Goal: Transaction & Acquisition: Purchase product/service

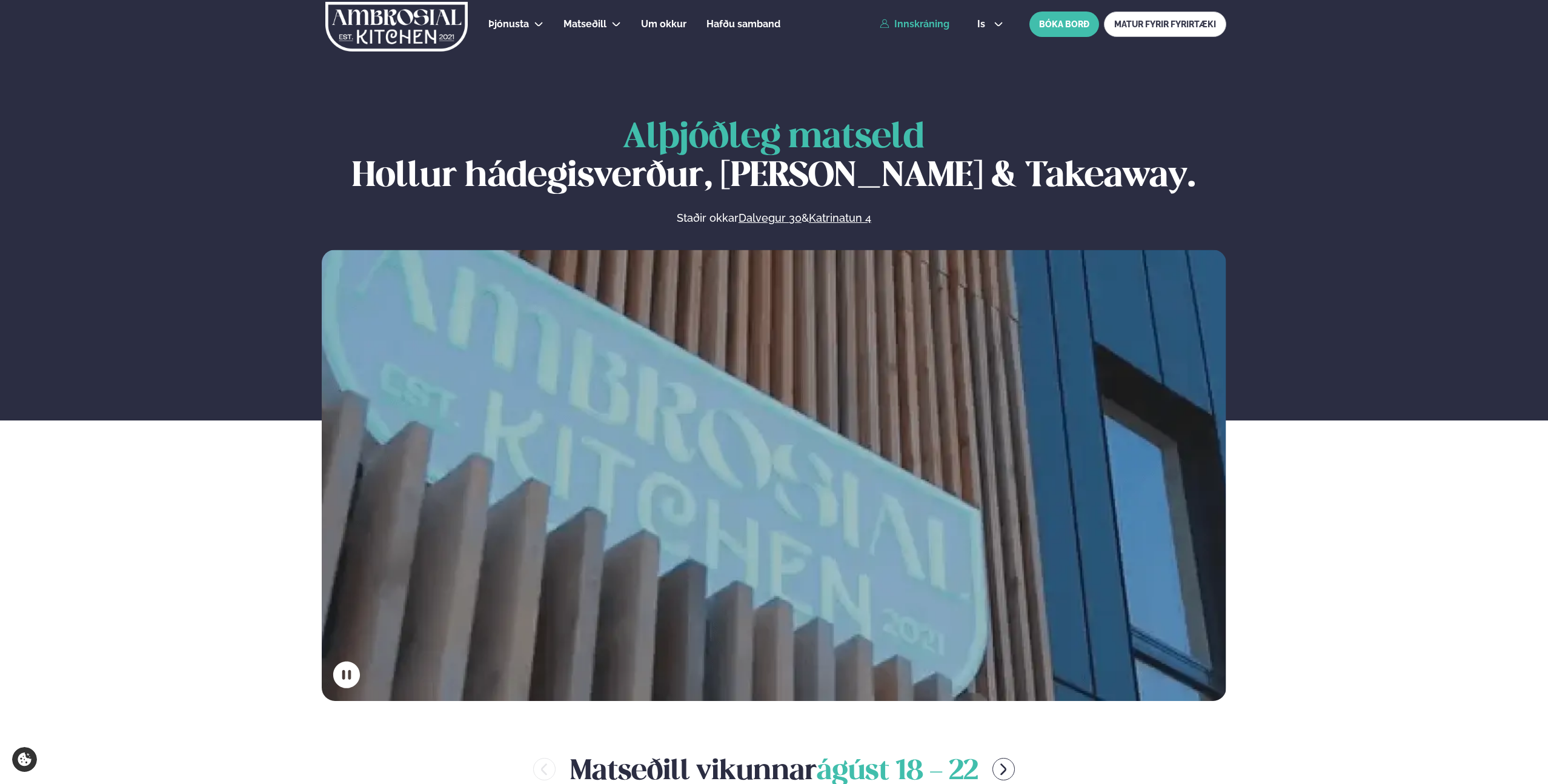
click at [926, 26] on link "Innskráning" at bounding box center [914, 24] width 70 height 11
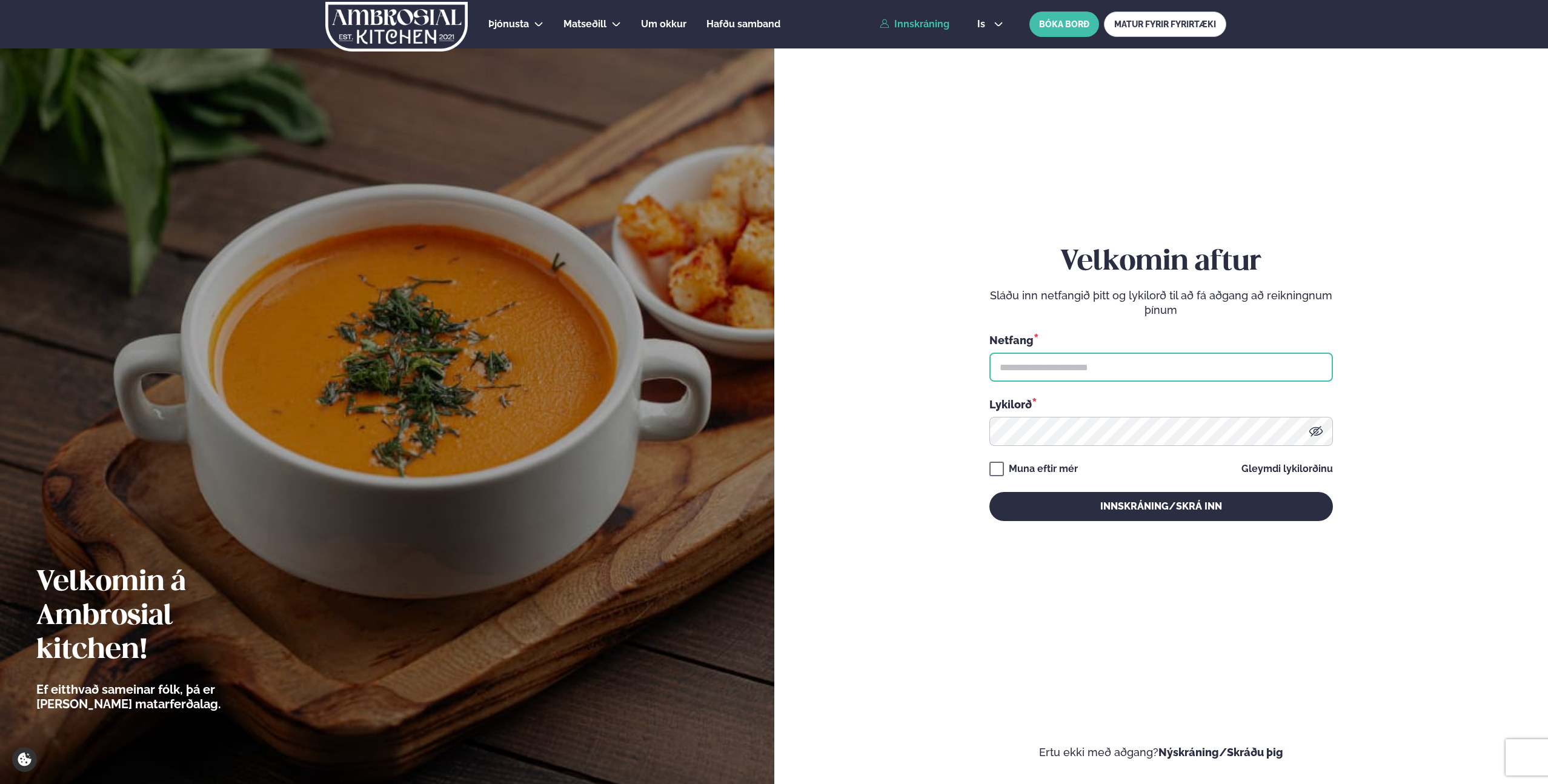
click at [1029, 371] on input "text" at bounding box center [1161, 366] width 344 height 29
click at [1100, 367] on input "text" at bounding box center [1161, 366] width 344 height 29
type input "**********"
click at [989, 492] on button "Innskráning/Skrá inn" at bounding box center [1161, 506] width 344 height 29
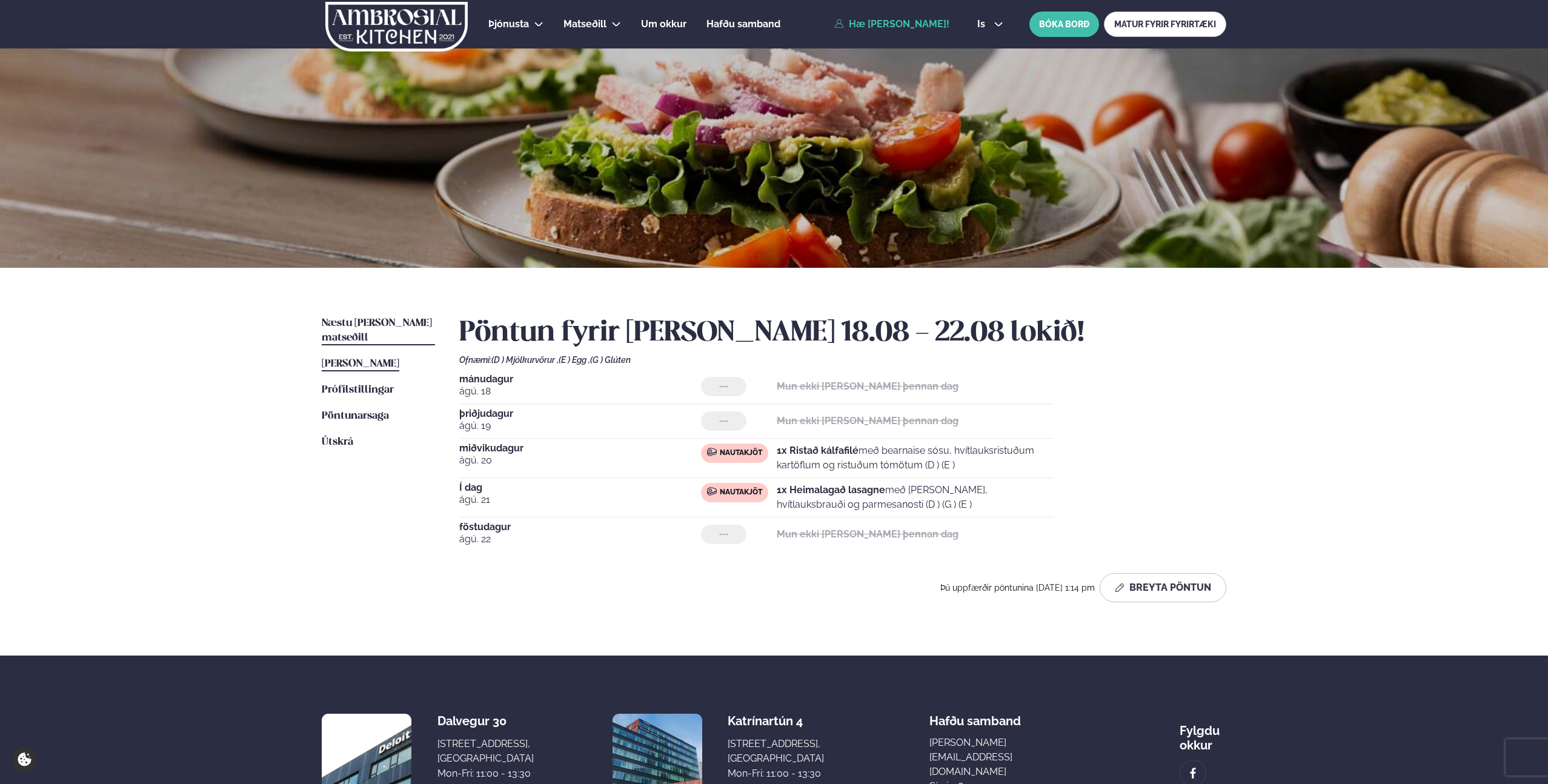
click at [397, 319] on span "Næstu [PERSON_NAME] matseðill" at bounding box center [376, 330] width 110 height 25
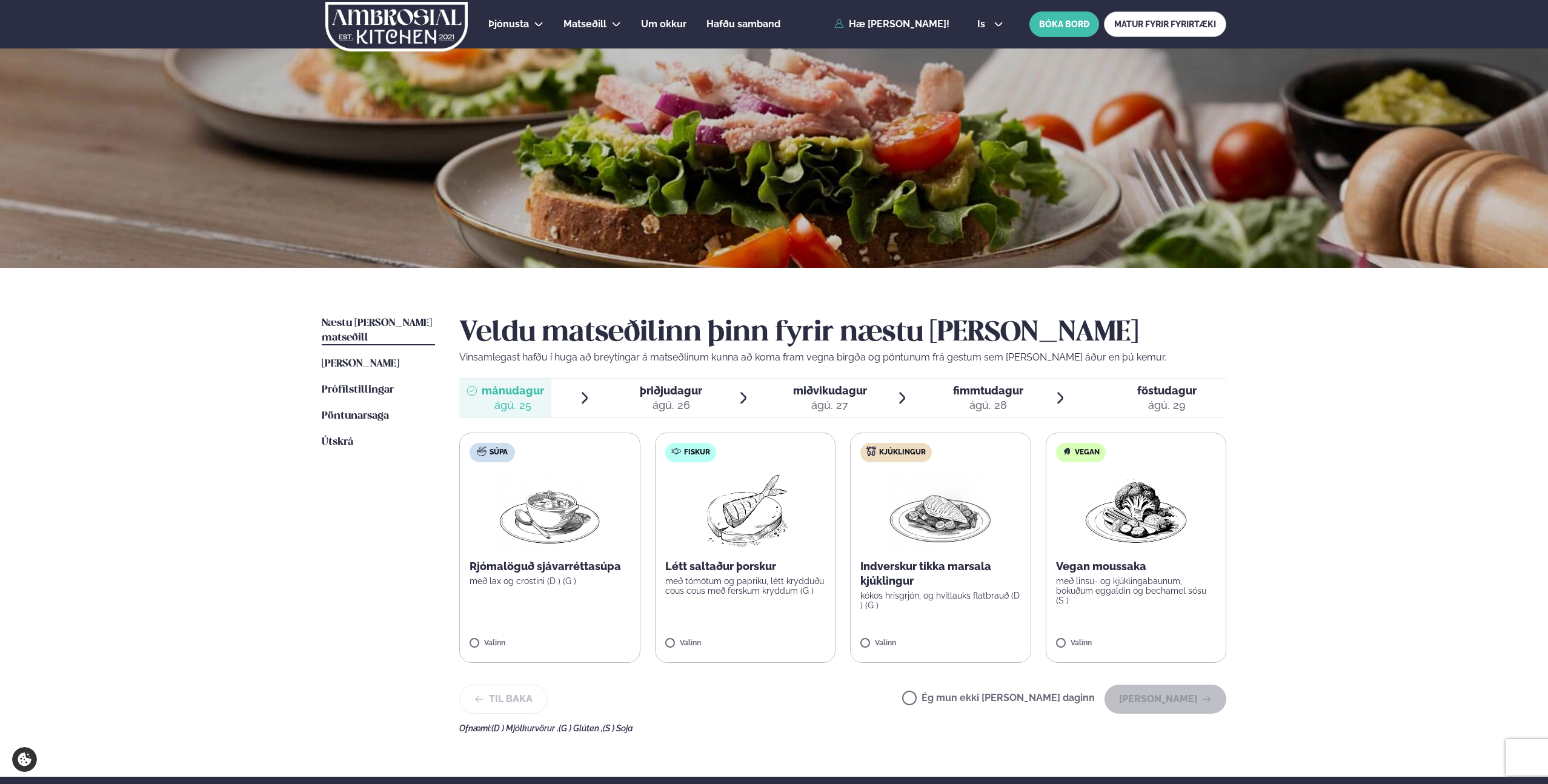
click at [663, 397] on div "þriðjudagur þri." at bounding box center [671, 390] width 63 height 15
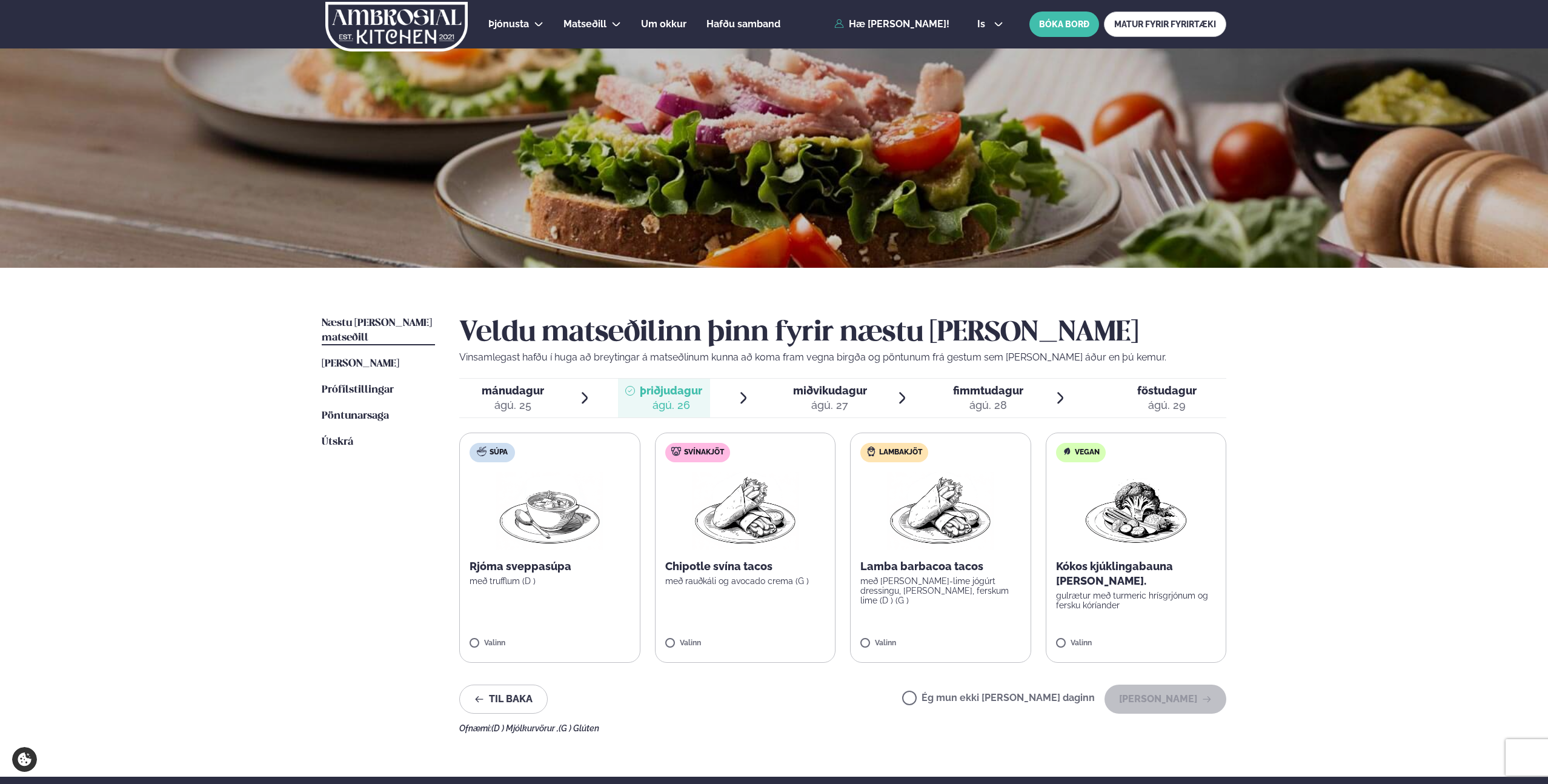
click at [740, 567] on p "Chipotle svína tacos" at bounding box center [745, 567] width 161 height 15
click at [821, 384] on span "miðvikudagur" at bounding box center [830, 390] width 74 height 12
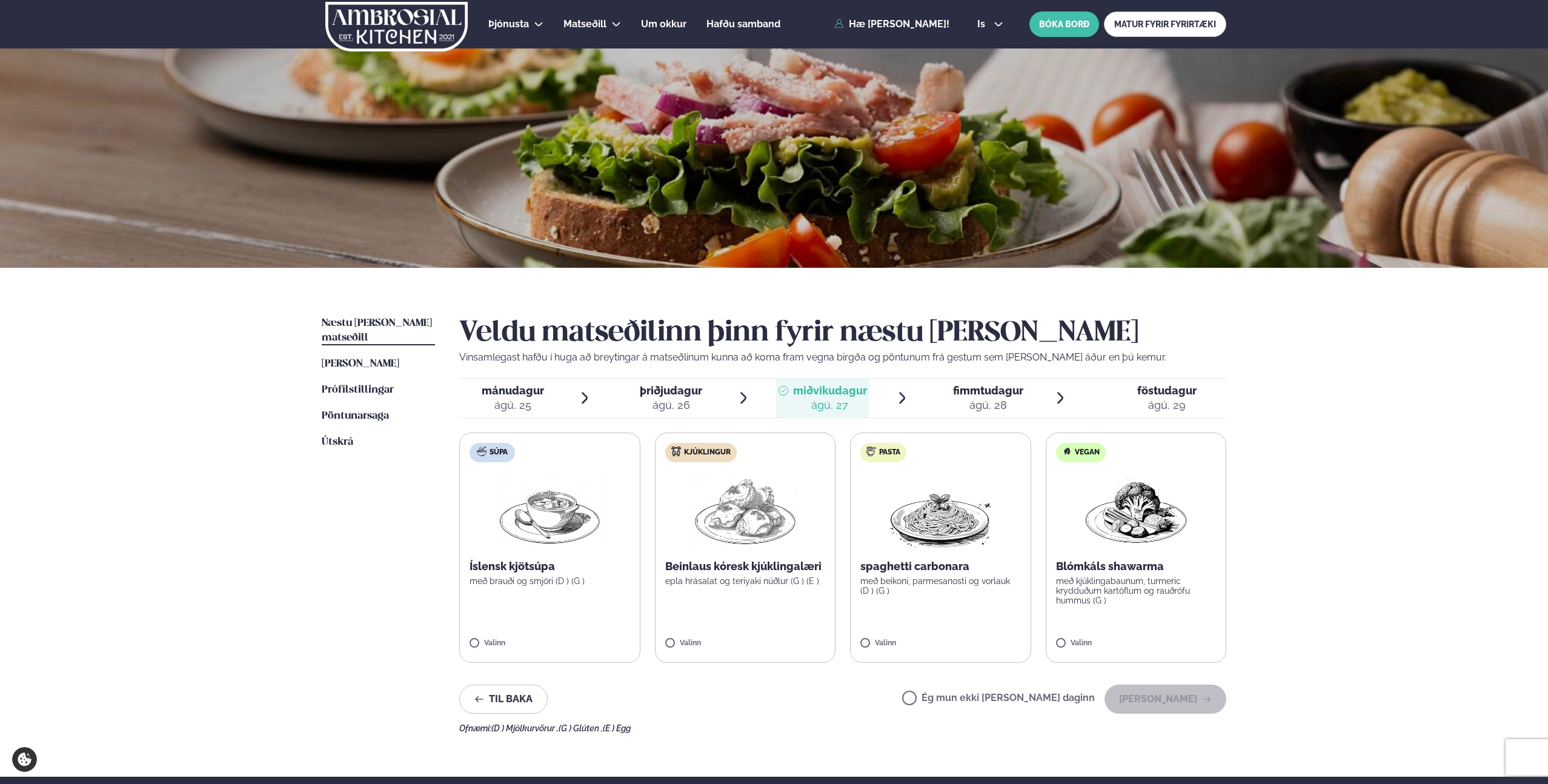
click at [956, 390] on span "fimmtudagur" at bounding box center [988, 390] width 70 height 12
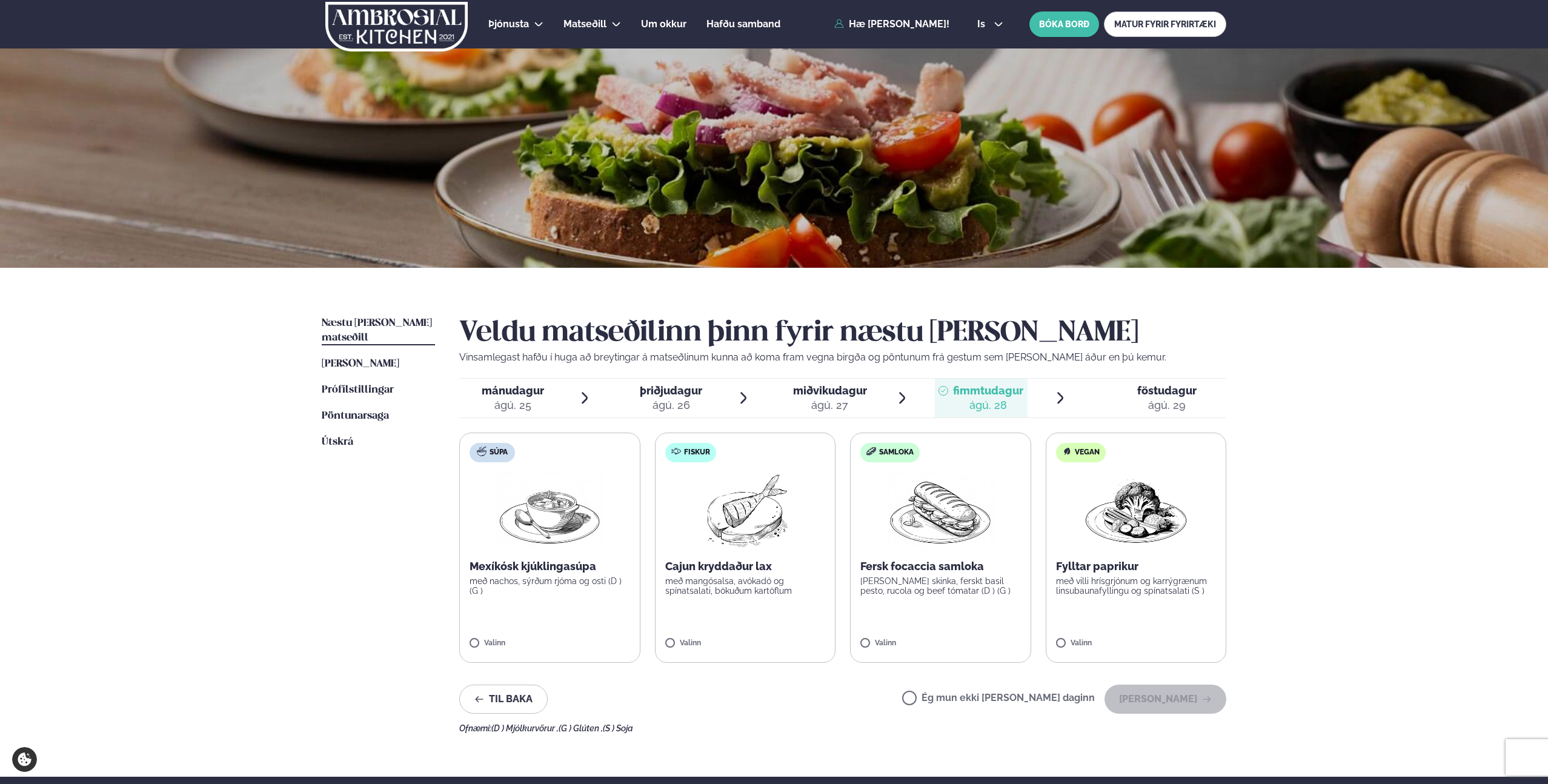
click at [916, 591] on p "[PERSON_NAME] skinka, ferskt basil pesto, rucola og beef tómatar (D ) (G )" at bounding box center [940, 586] width 161 height 20
click at [818, 394] on span "miðvikudagur" at bounding box center [830, 390] width 74 height 12
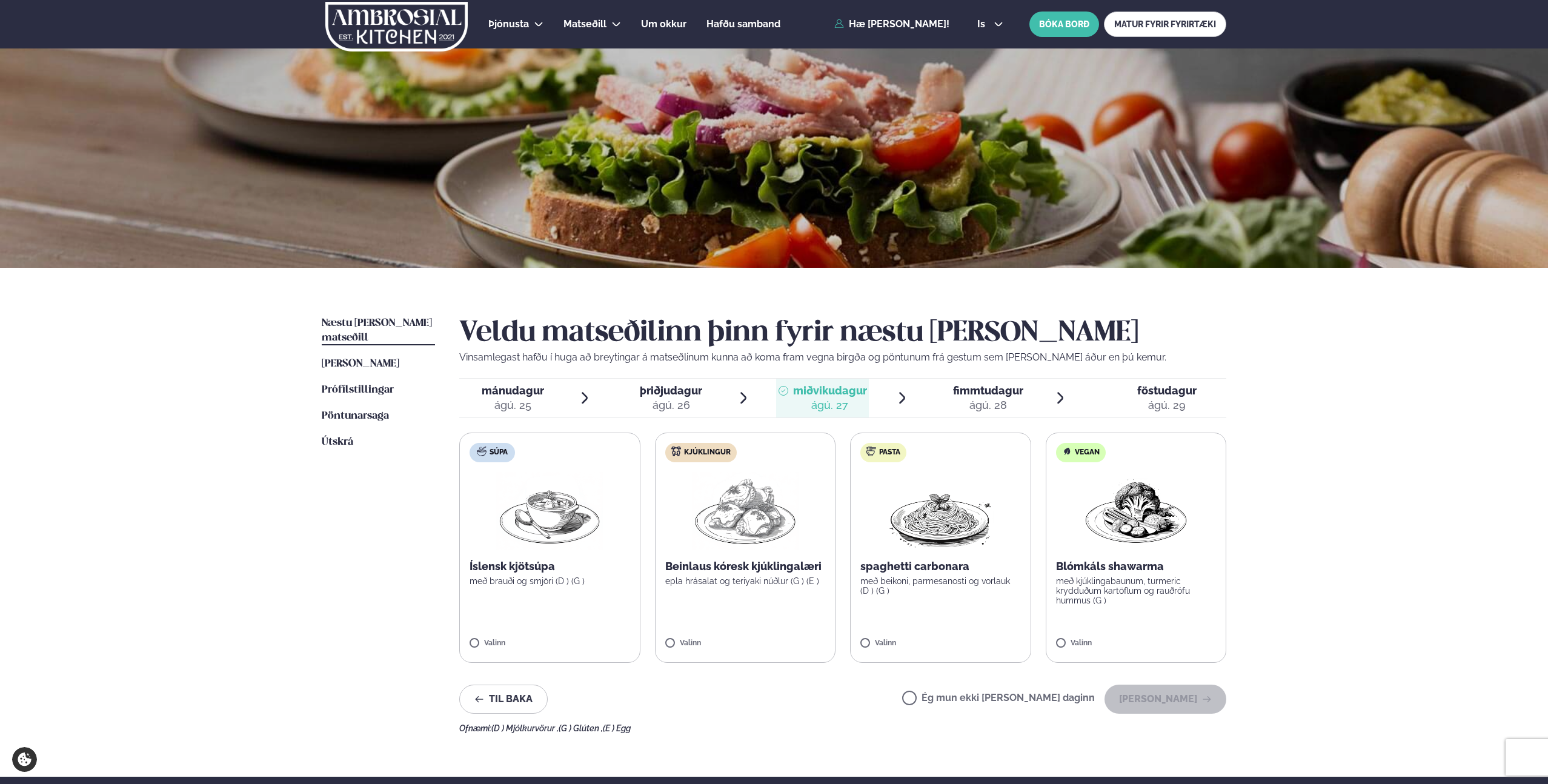
click at [676, 404] on div "ágú. 26" at bounding box center [671, 405] width 63 height 15
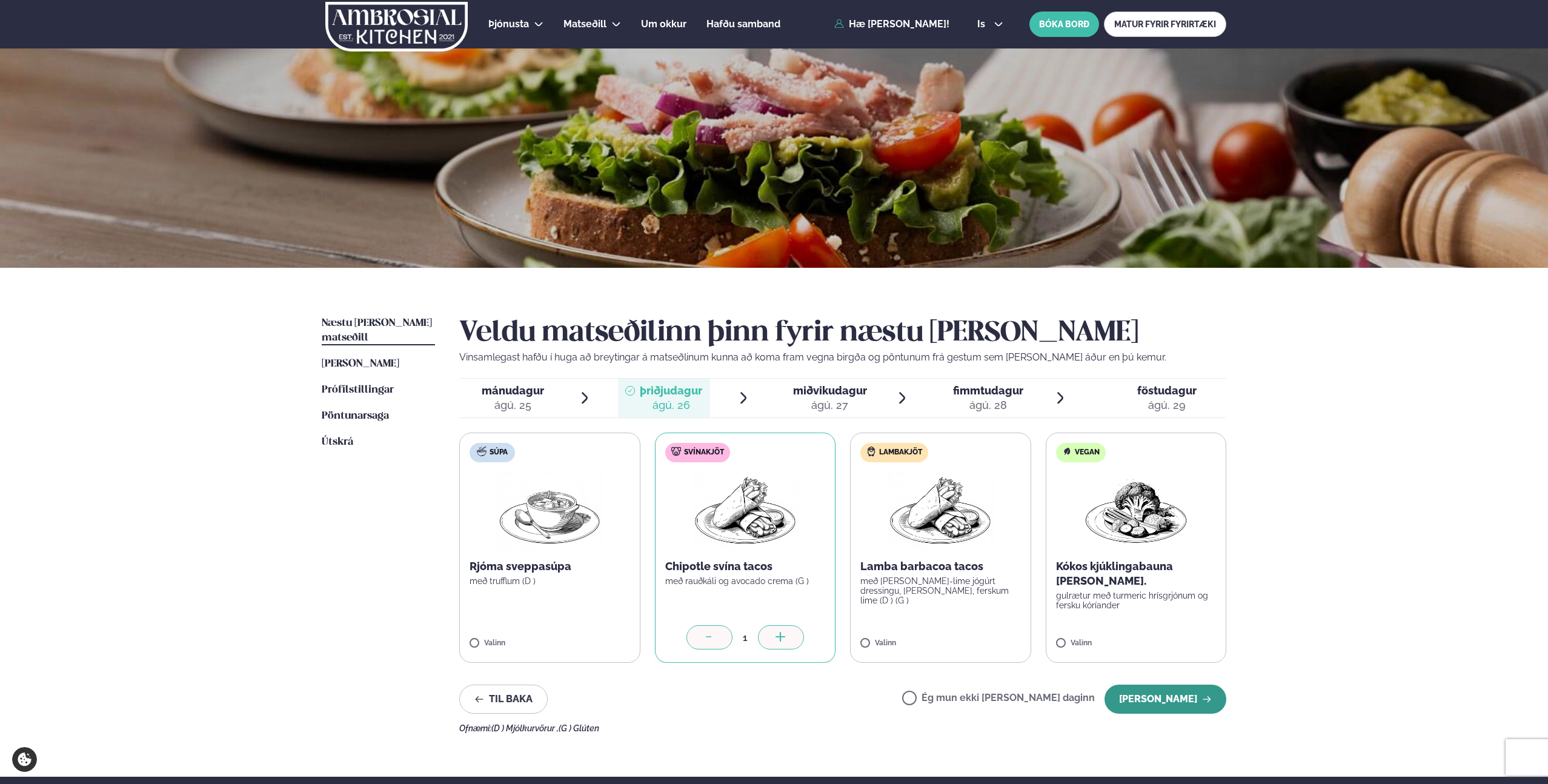
click at [1185, 705] on button "[PERSON_NAME]" at bounding box center [1166, 698] width 122 height 29
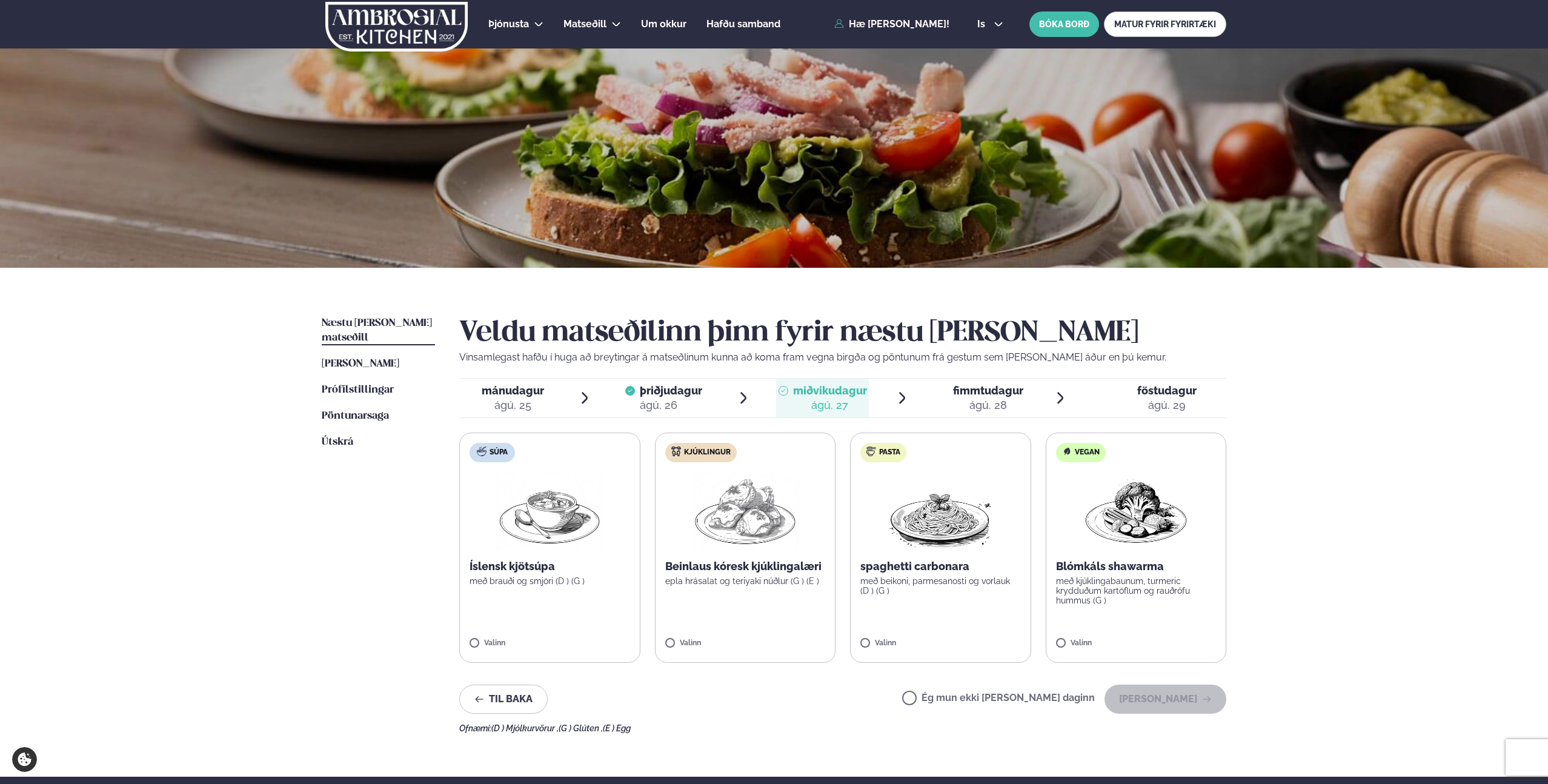
click at [948, 697] on label "Ég mun ekki [PERSON_NAME] daginn" at bounding box center [998, 698] width 193 height 12
click at [1148, 399] on div "ágú. 29" at bounding box center [1167, 405] width 59 height 15
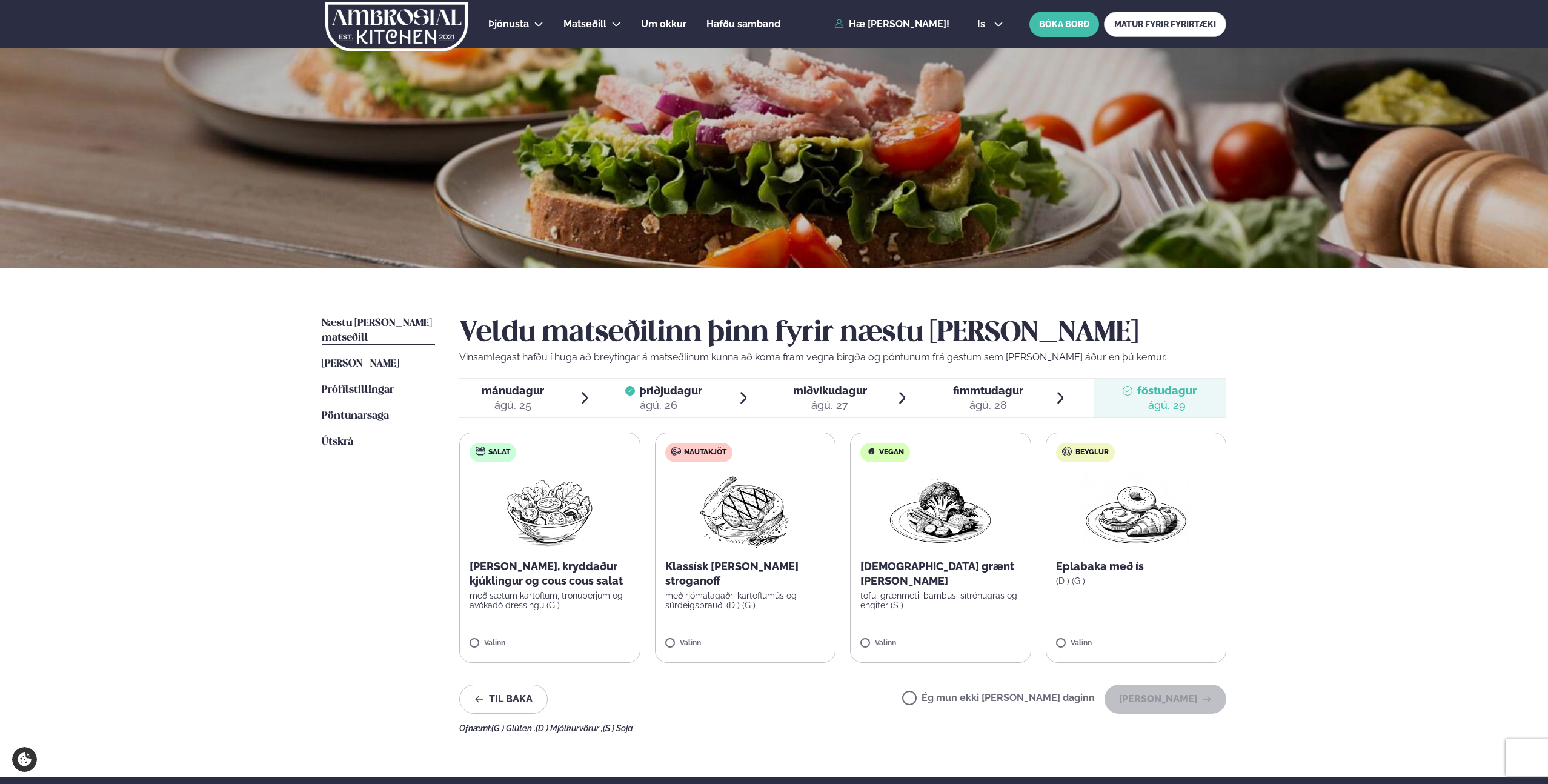
click at [949, 694] on label "Ég mun ekki [PERSON_NAME] daginn" at bounding box center [998, 698] width 193 height 12
click at [528, 391] on span "mánudagur" at bounding box center [513, 390] width 63 height 12
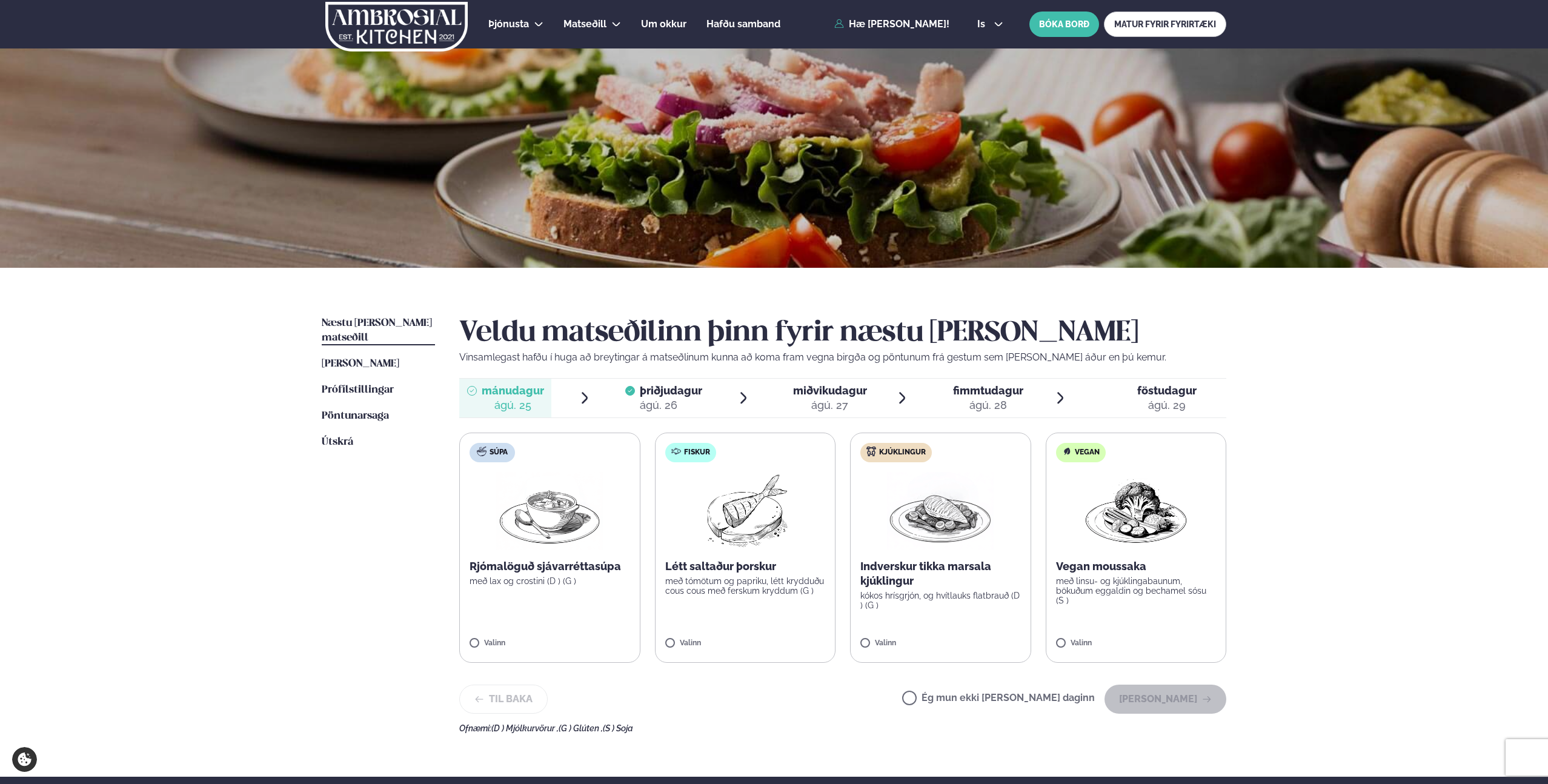
click at [960, 698] on label "Ég mun ekki [PERSON_NAME] daginn" at bounding box center [998, 698] width 193 height 12
click at [1160, 694] on button "[PERSON_NAME]" at bounding box center [1166, 698] width 122 height 29
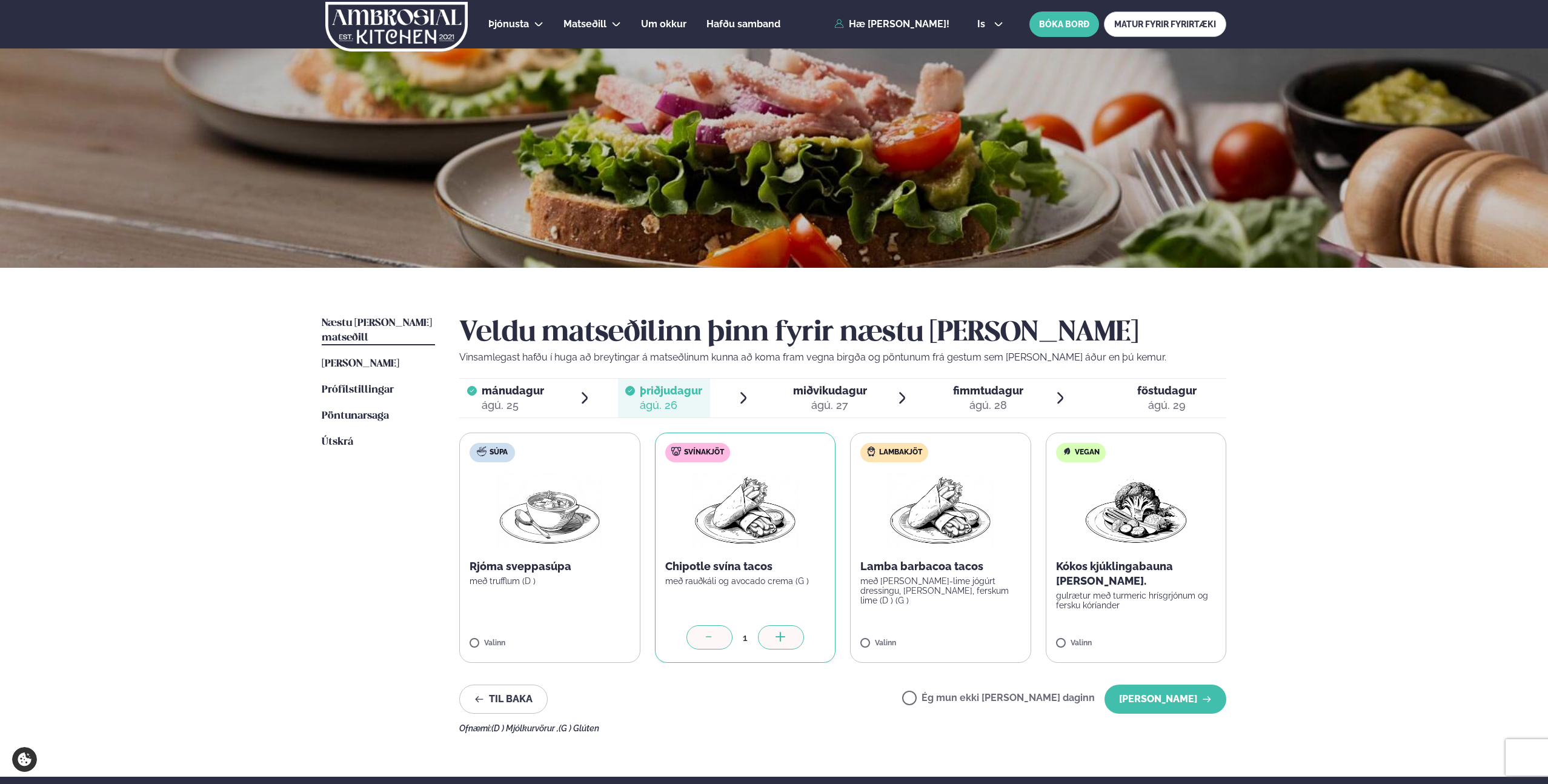
click at [734, 544] on img at bounding box center [745, 511] width 106 height 77
click at [775, 633] on icon at bounding box center [781, 637] width 12 height 12
click at [713, 644] on div at bounding box center [709, 637] width 46 height 24
click at [739, 559] on p "Chipotle svína tacos" at bounding box center [745, 567] width 161 height 15
click at [751, 497] on img at bounding box center [745, 511] width 106 height 77
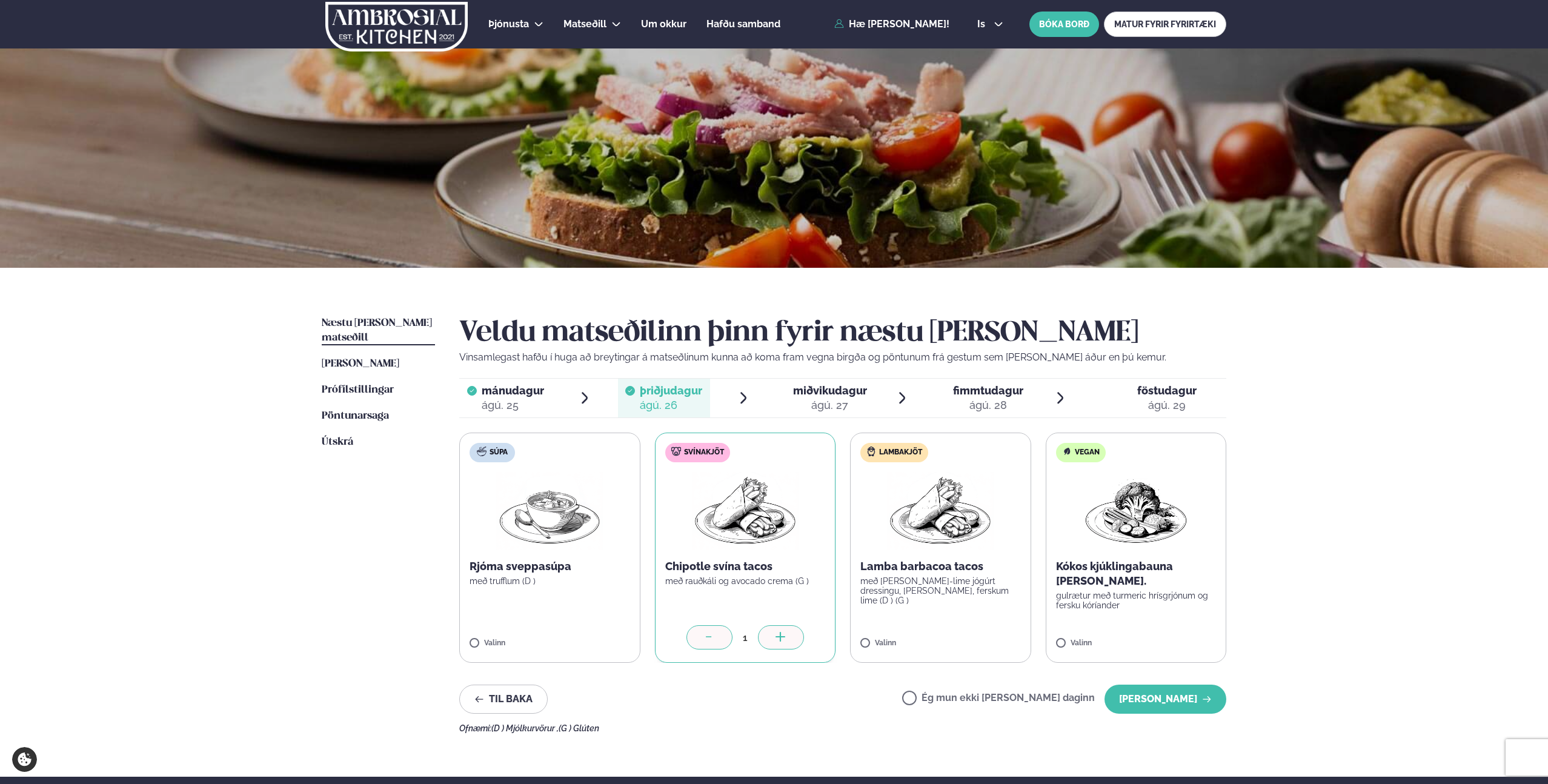
click at [741, 534] on img at bounding box center [745, 511] width 106 height 77
click at [748, 581] on p "með rauðkáli og avocado crema (G )" at bounding box center [745, 581] width 161 height 10
click at [923, 530] on img at bounding box center [940, 511] width 106 height 77
click at [750, 532] on img at bounding box center [745, 511] width 106 height 77
click at [889, 530] on img at bounding box center [940, 511] width 106 height 77
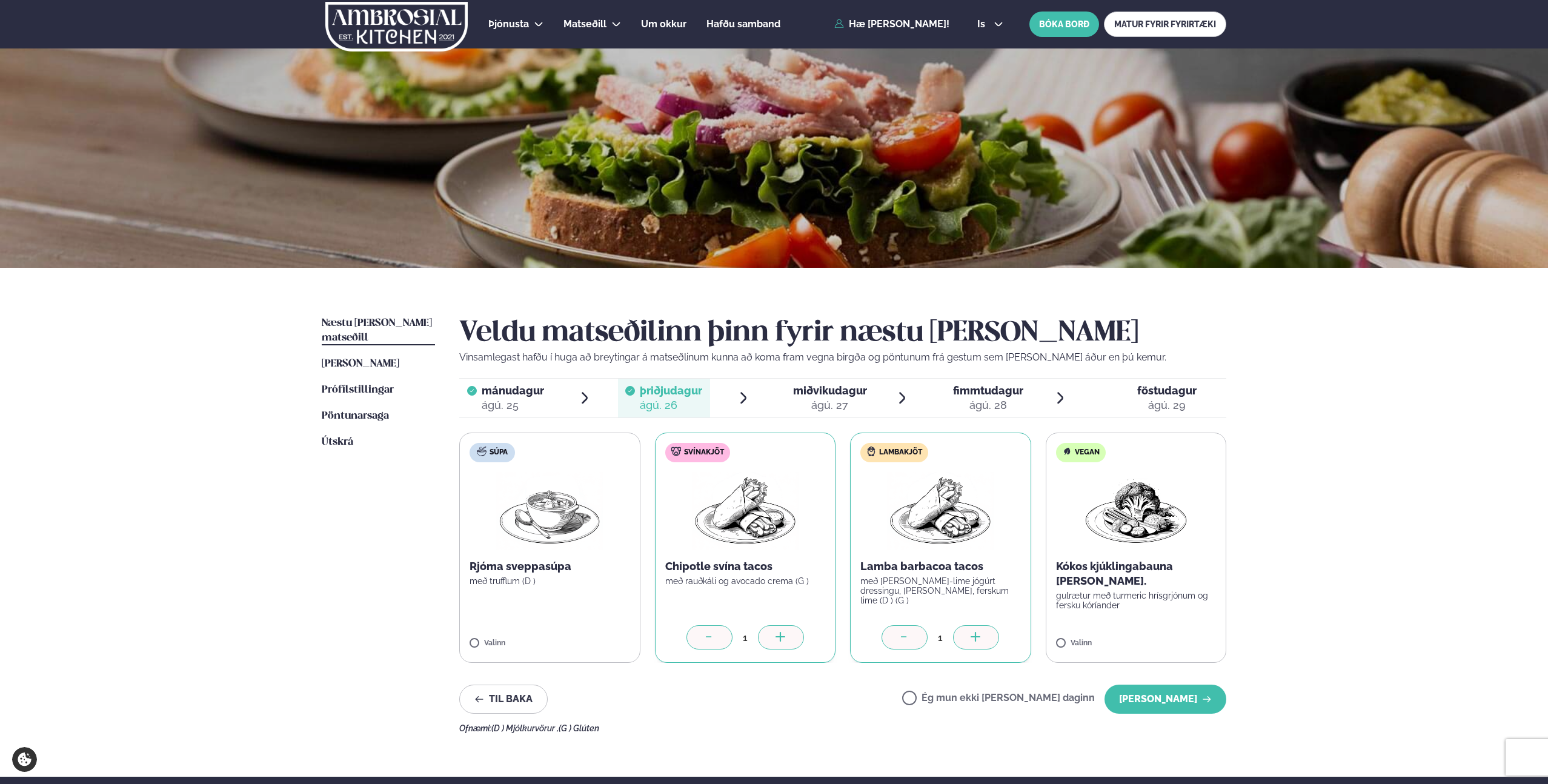
click at [905, 630] on div at bounding box center [905, 637] width 46 height 24
click at [713, 562] on p "Chipotle svína tacos" at bounding box center [745, 567] width 161 height 15
click at [1181, 694] on button "[PERSON_NAME]" at bounding box center [1166, 698] width 122 height 29
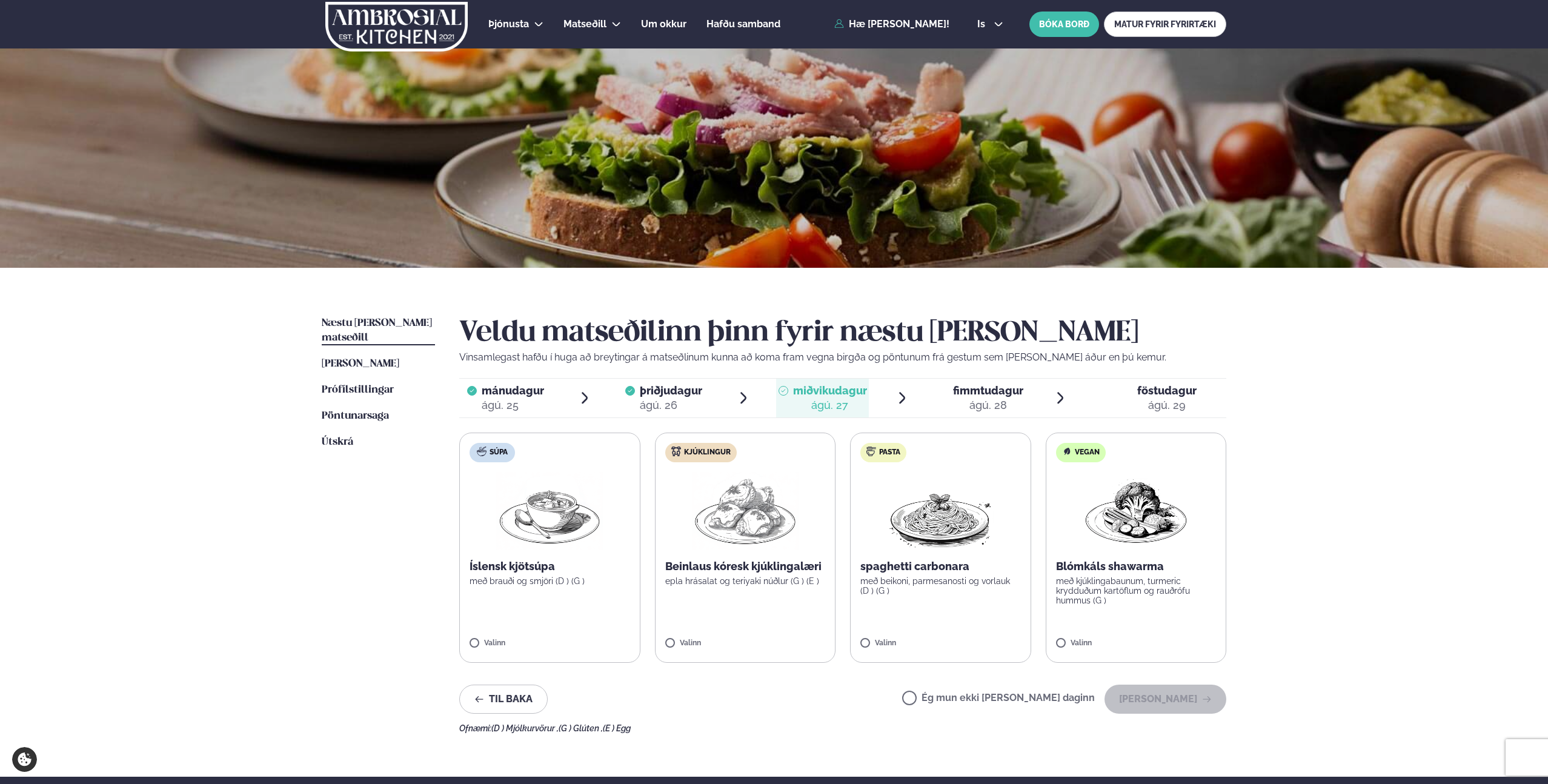
click at [950, 697] on label "Ég mun ekki [PERSON_NAME] daginn" at bounding box center [998, 698] width 193 height 12
click at [1179, 703] on button "[PERSON_NAME]" at bounding box center [1166, 698] width 122 height 29
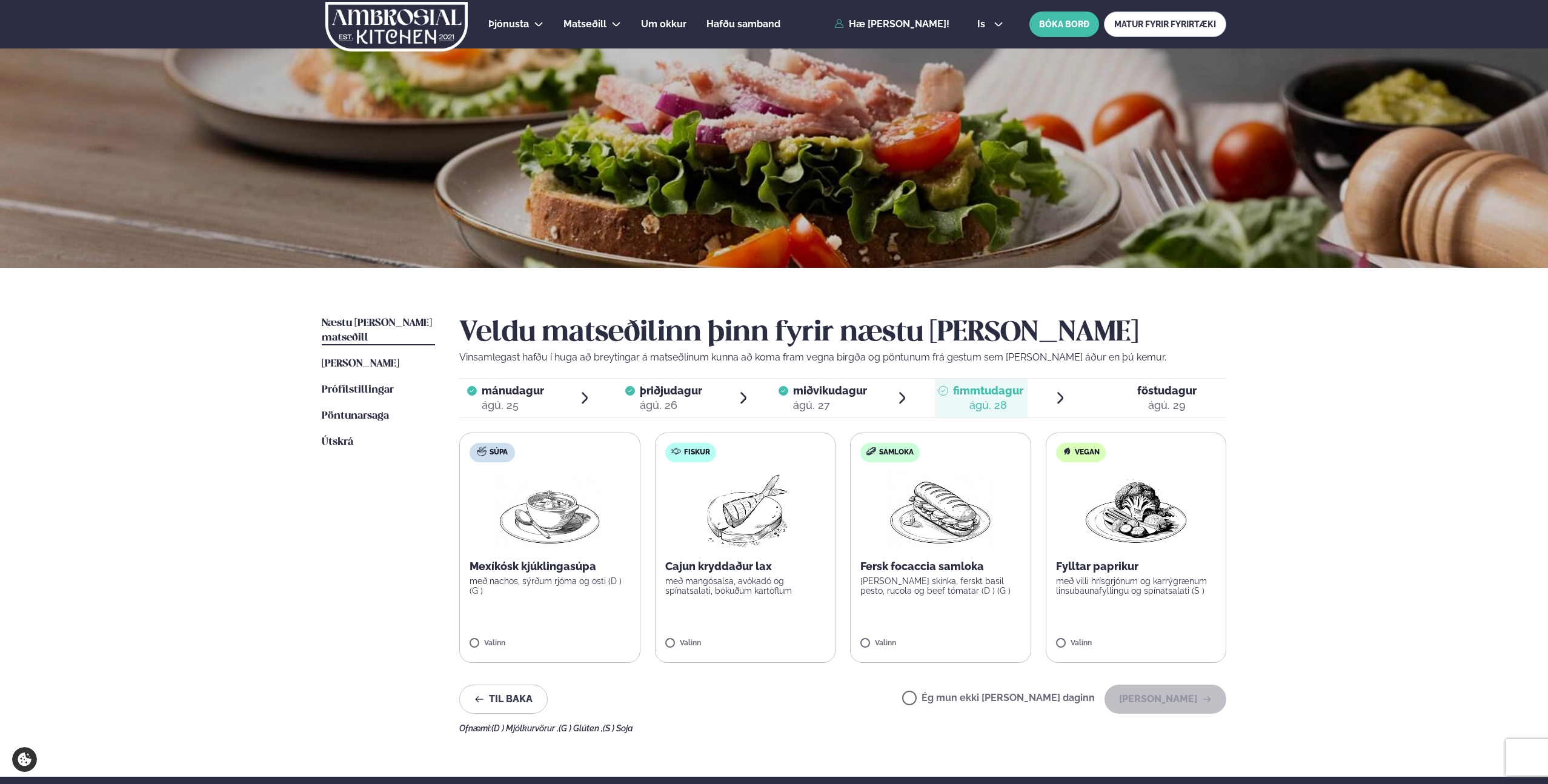
click at [966, 568] on p "Fersk focaccia samloka" at bounding box center [940, 567] width 161 height 15
click at [1182, 703] on button "[PERSON_NAME]" at bounding box center [1166, 698] width 122 height 29
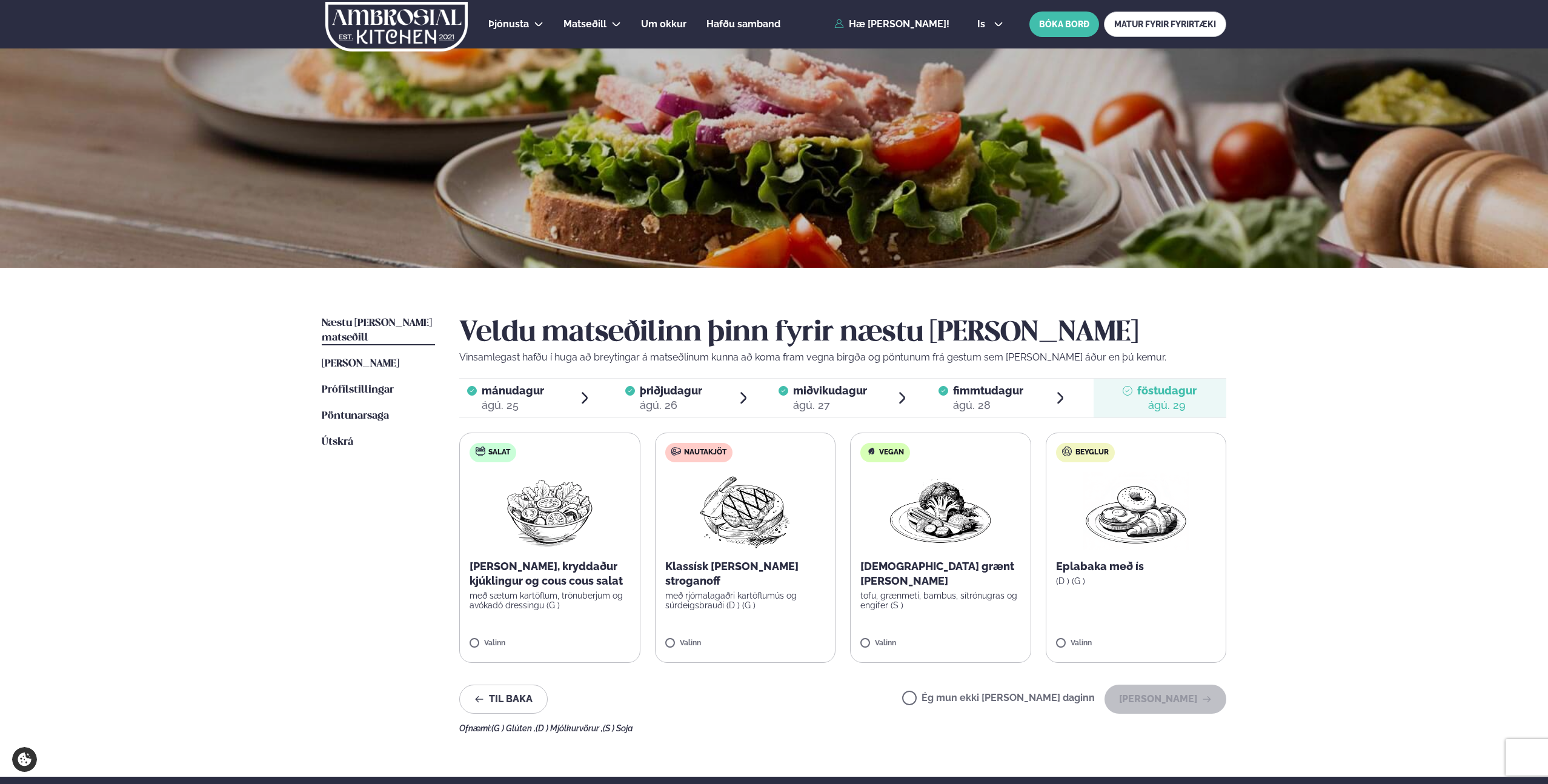
click at [950, 697] on label "Ég mun ekki [PERSON_NAME] daginn" at bounding box center [998, 698] width 193 height 12
click at [1172, 705] on button "[PERSON_NAME]" at bounding box center [1166, 698] width 122 height 29
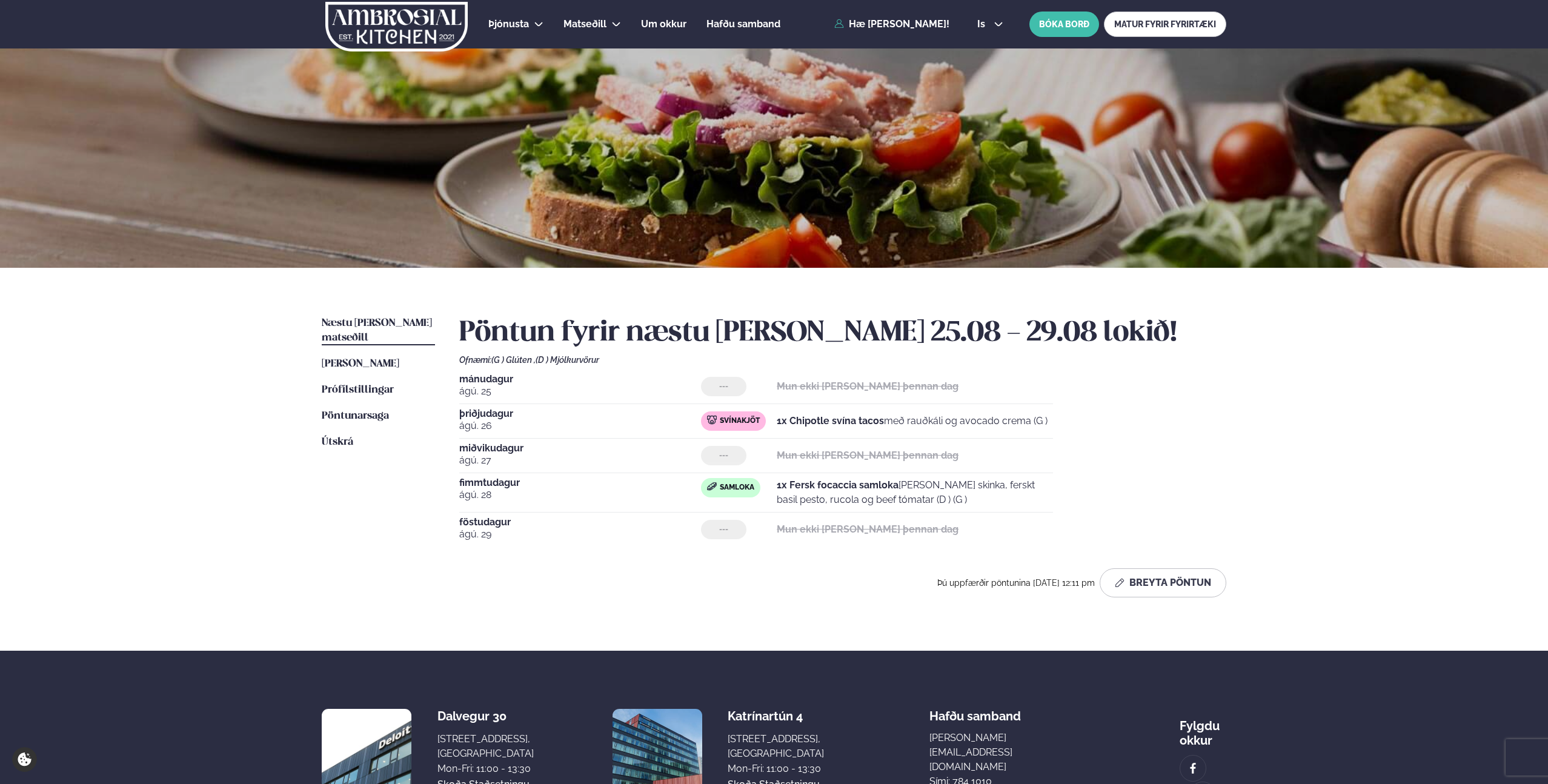
click at [1191, 376] on div "[DATE] --- Mun ekki [PERSON_NAME] þennan dag [DATE] Svínakjöt 1x Chipotle svína…" at bounding box center [842, 460] width 767 height 172
click at [553, 355] on span "(D ) Mjólkurvörur" at bounding box center [567, 360] width 63 height 10
click at [362, 385] on span "Prófílstillingar" at bounding box center [358, 390] width 72 height 11
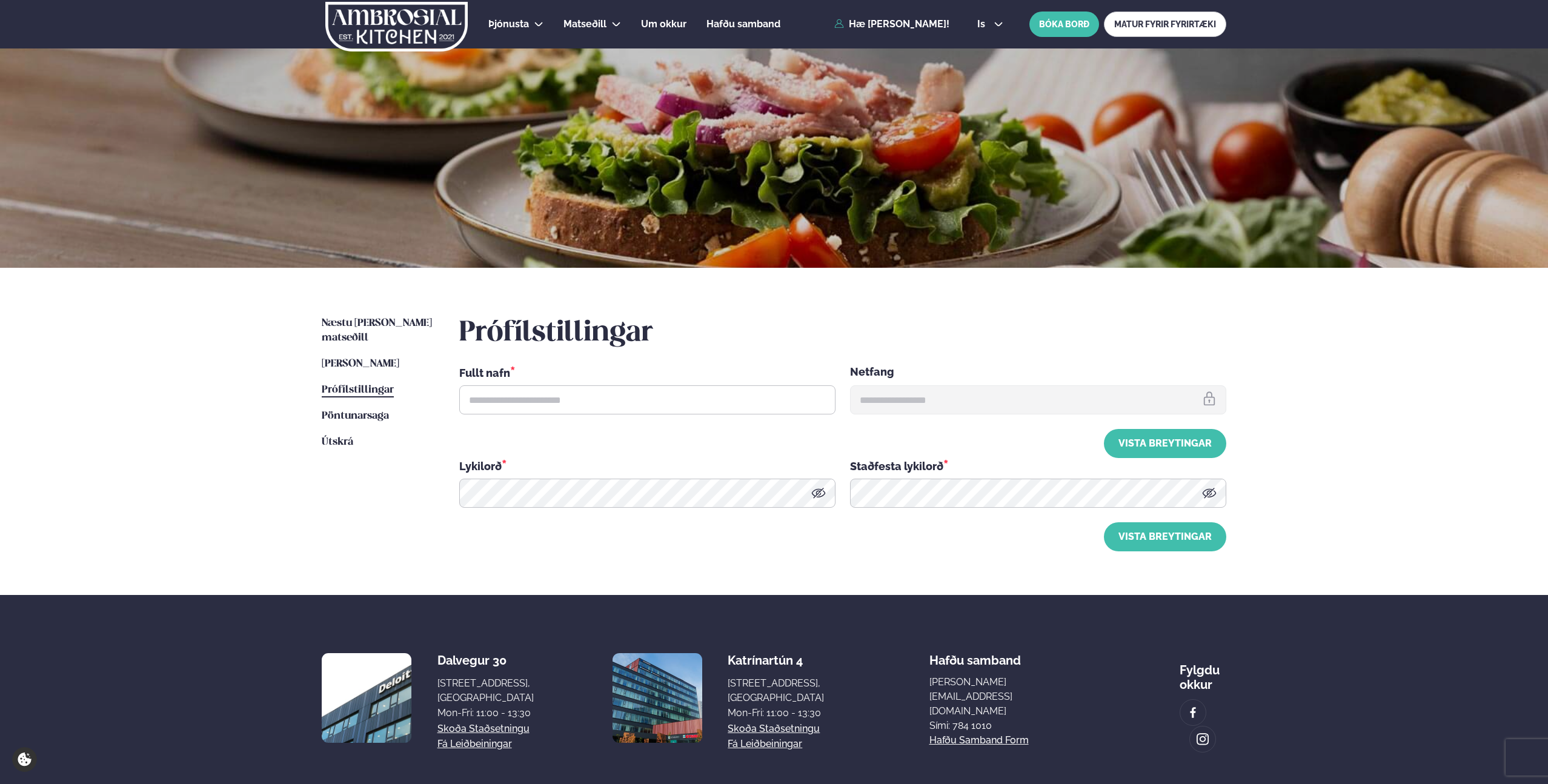
type input "**********"
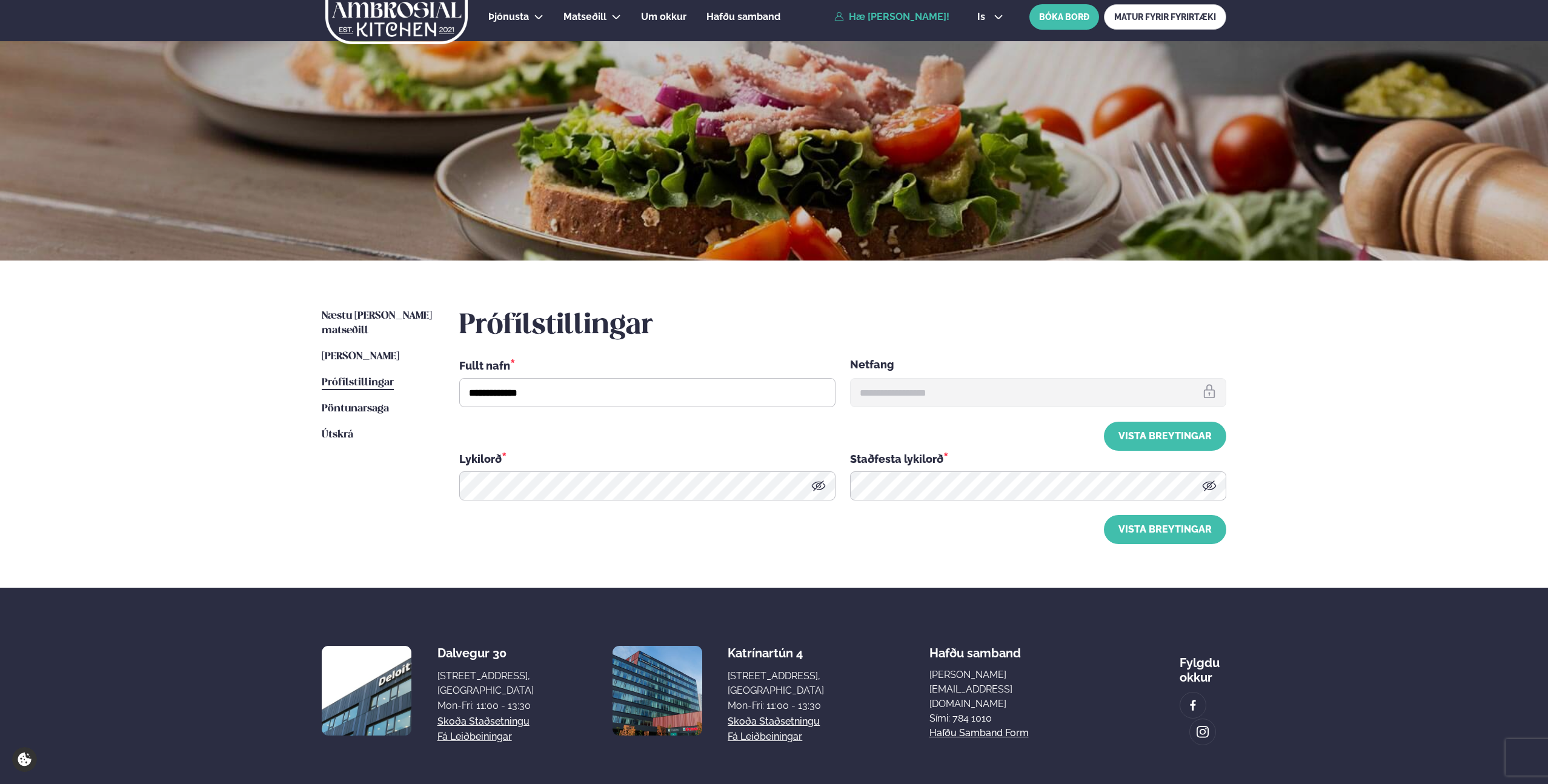
click at [928, 19] on link "Hæ [PERSON_NAME]!" at bounding box center [892, 16] width 115 height 11
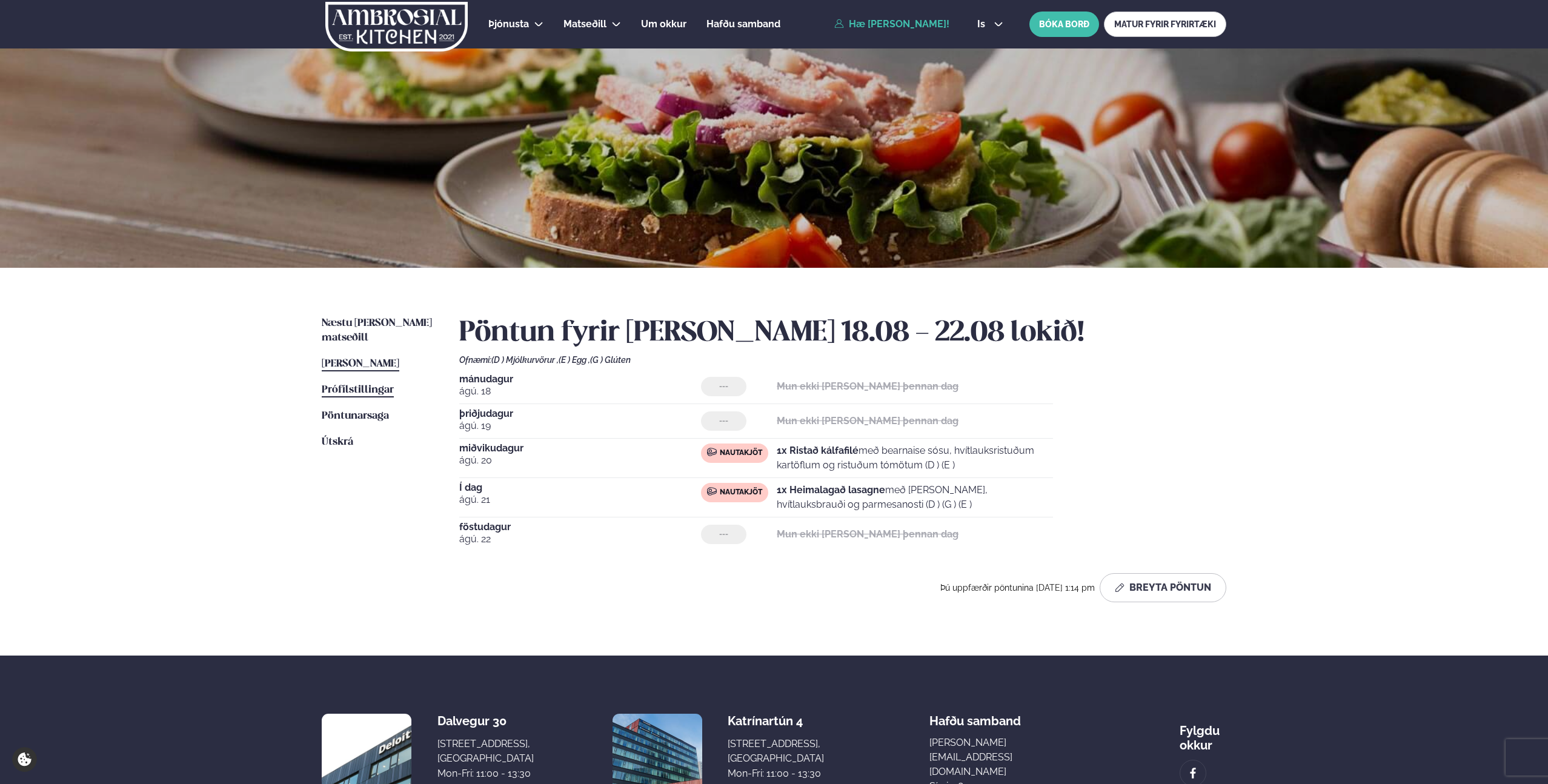
click at [354, 385] on span "Prófílstillingar" at bounding box center [358, 390] width 72 height 11
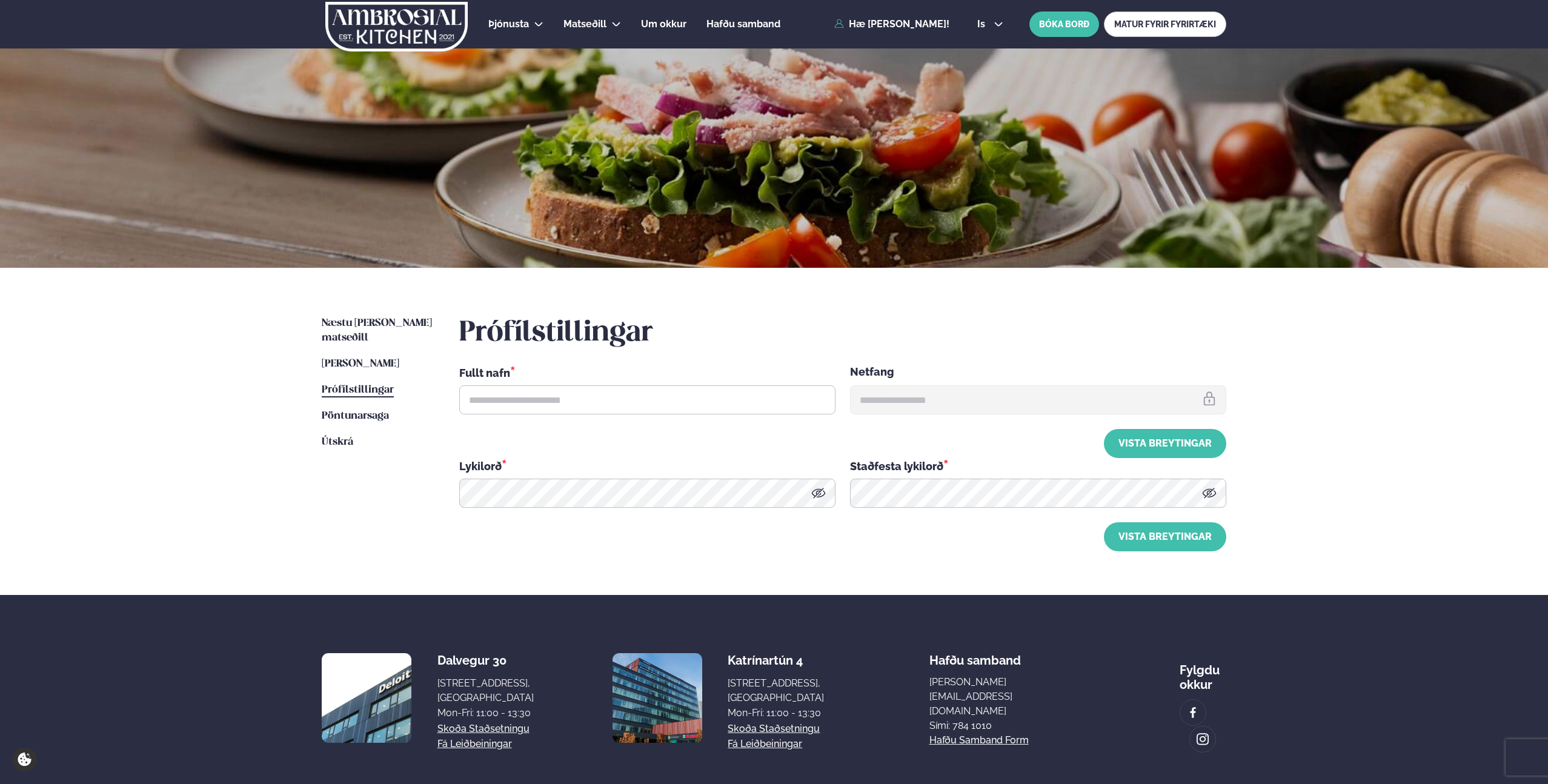
type input "**********"
click at [878, 562] on div "**********" at bounding box center [774, 431] width 977 height 327
click at [924, 26] on link "Hæ [PERSON_NAME]!" at bounding box center [892, 24] width 115 height 11
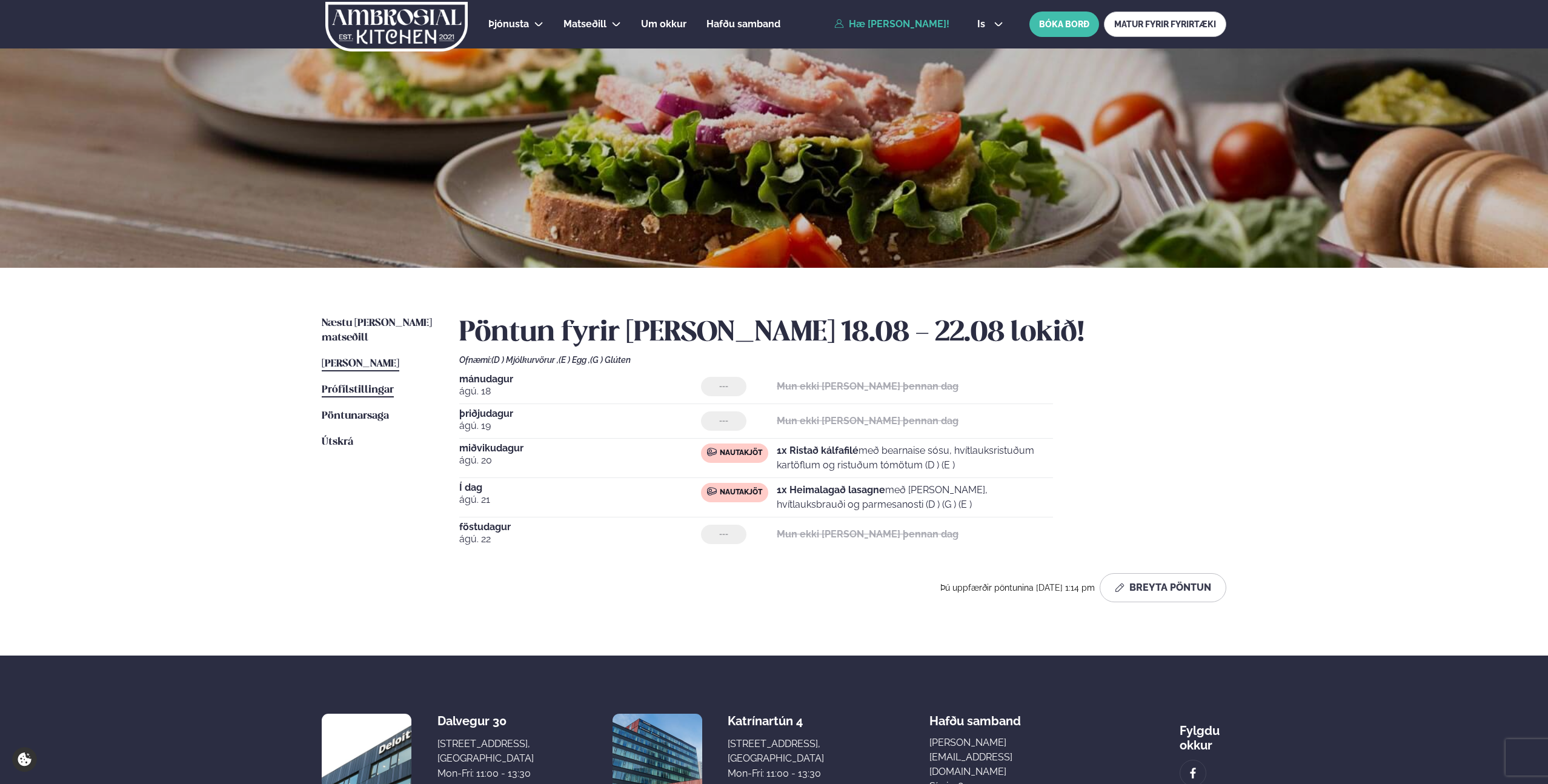
click at [371, 385] on span "Prófílstillingar" at bounding box center [358, 390] width 72 height 11
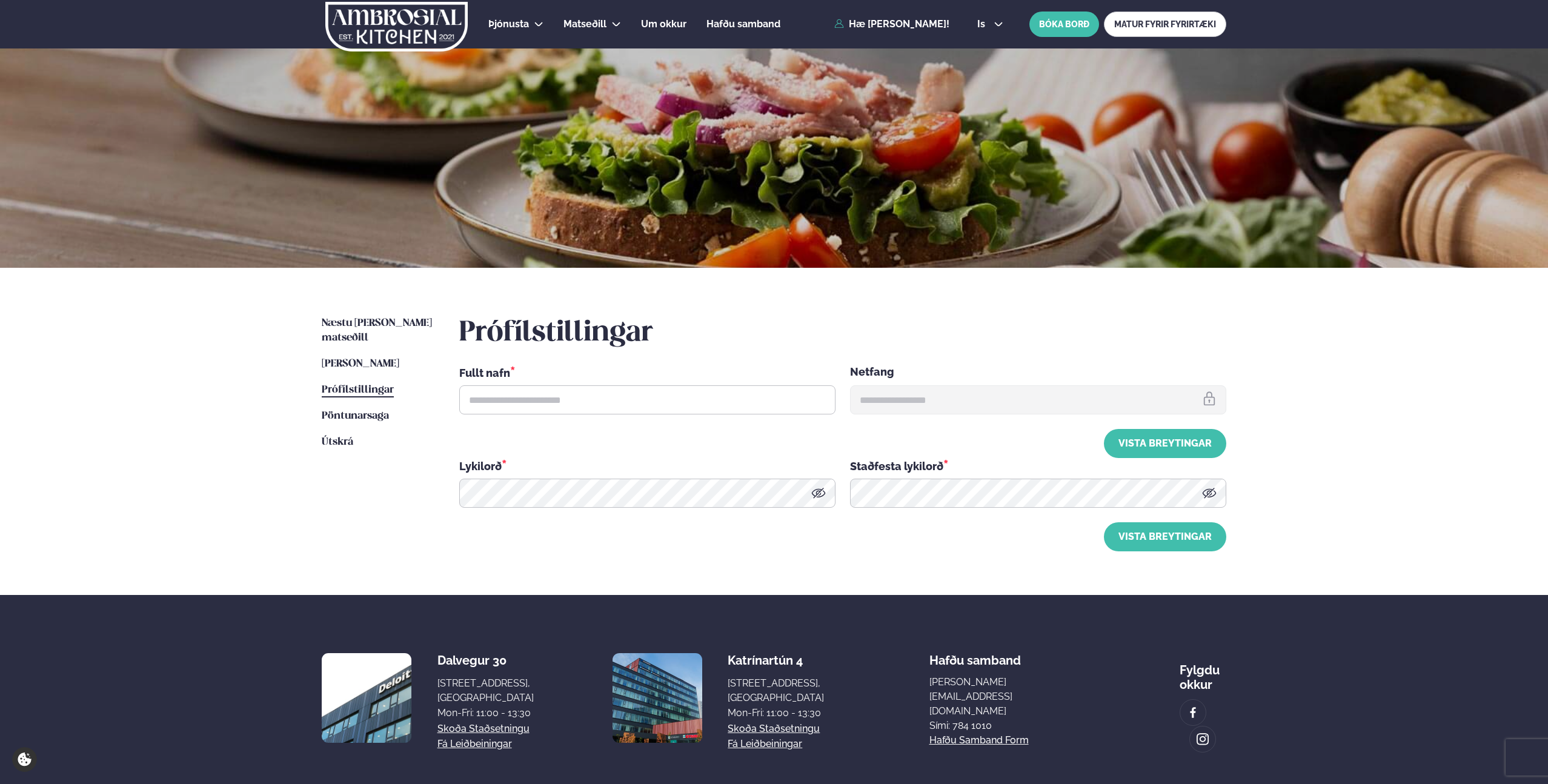
type input "**********"
click at [367, 411] on span "Pöntunarsaga" at bounding box center [355, 416] width 68 height 11
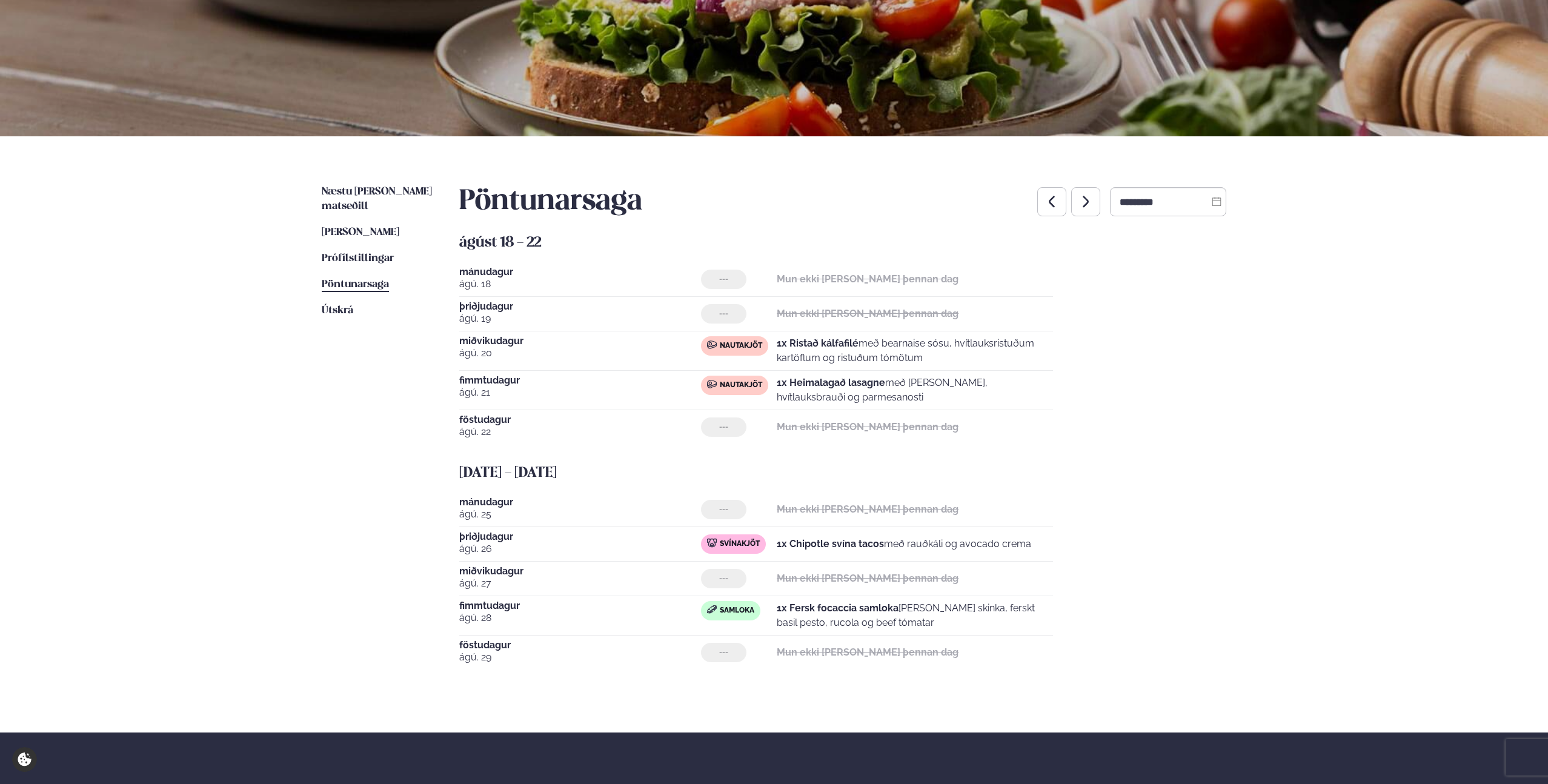
scroll to position [164, 0]
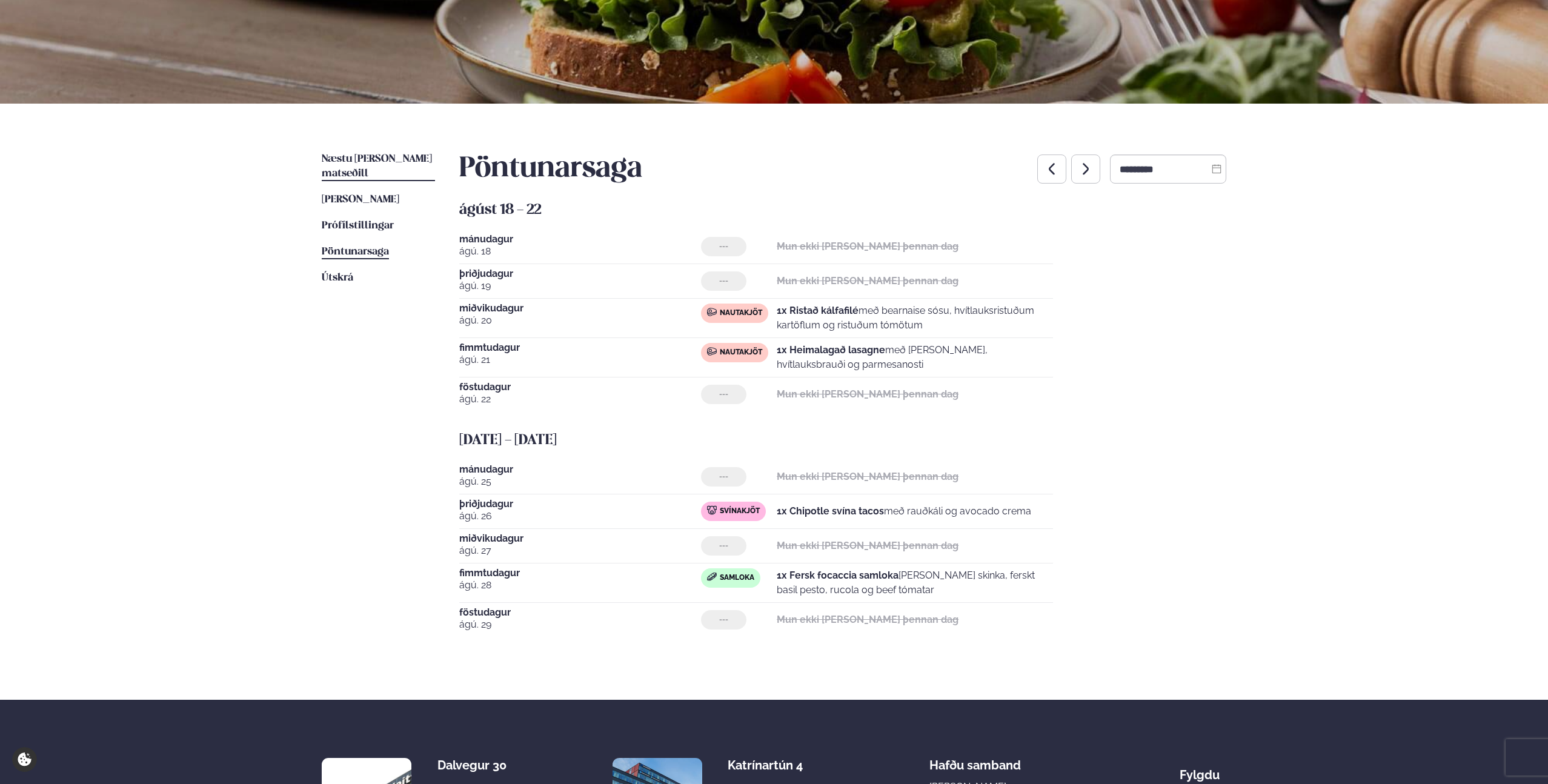
click at [365, 152] on link "Næstu [PERSON_NAME] matseðill Næsta vika" at bounding box center [378, 166] width 114 height 29
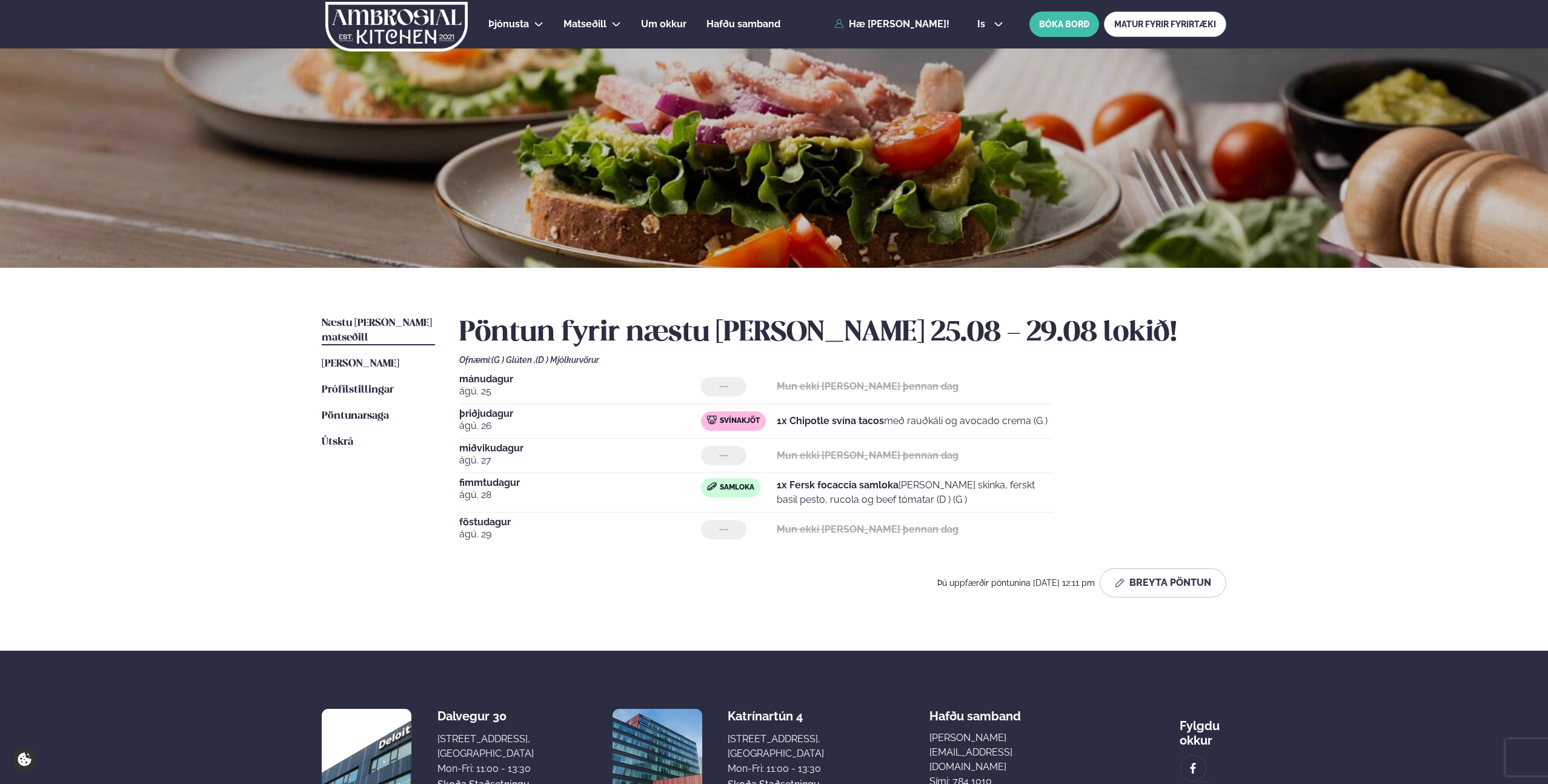
drag, startPoint x: 491, startPoint y: 365, endPoint x: 577, endPoint y: 365, distance: 86.0
click at [572, 366] on div "Pöntun fyrir næstu [PERSON_NAME] 25.08 - 29.08 lokið! Ofnæmi: (G ) Glúten , (D …" at bounding box center [842, 456] width 767 height 281
drag, startPoint x: 606, startPoint y: 359, endPoint x: 546, endPoint y: 356, distance: 60.1
click at [546, 356] on div "Ofnæmi: (G ) Glúten , (D ) Mjólkurvörur" at bounding box center [842, 360] width 767 height 10
click at [550, 356] on span "(D ) Mjólkurvörur" at bounding box center [567, 360] width 63 height 10
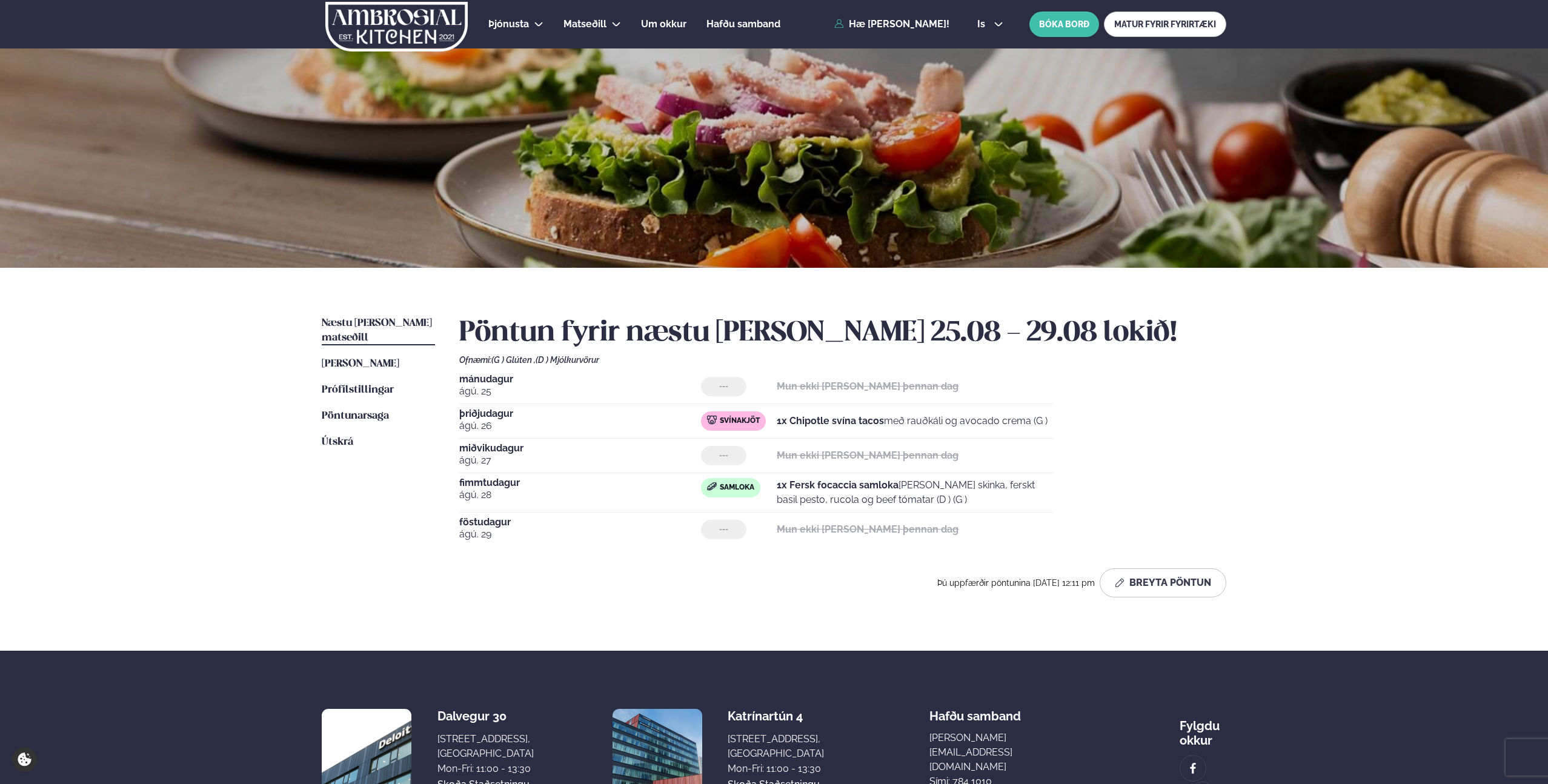
click at [1178, 390] on div "[DATE] --- Mun ekki [PERSON_NAME] þennan dag [DATE] Svínakjöt 1x Chipotle svína…" at bounding box center [842, 460] width 767 height 172
